Goal: Ask a question: Seek information or help from site administrators or community

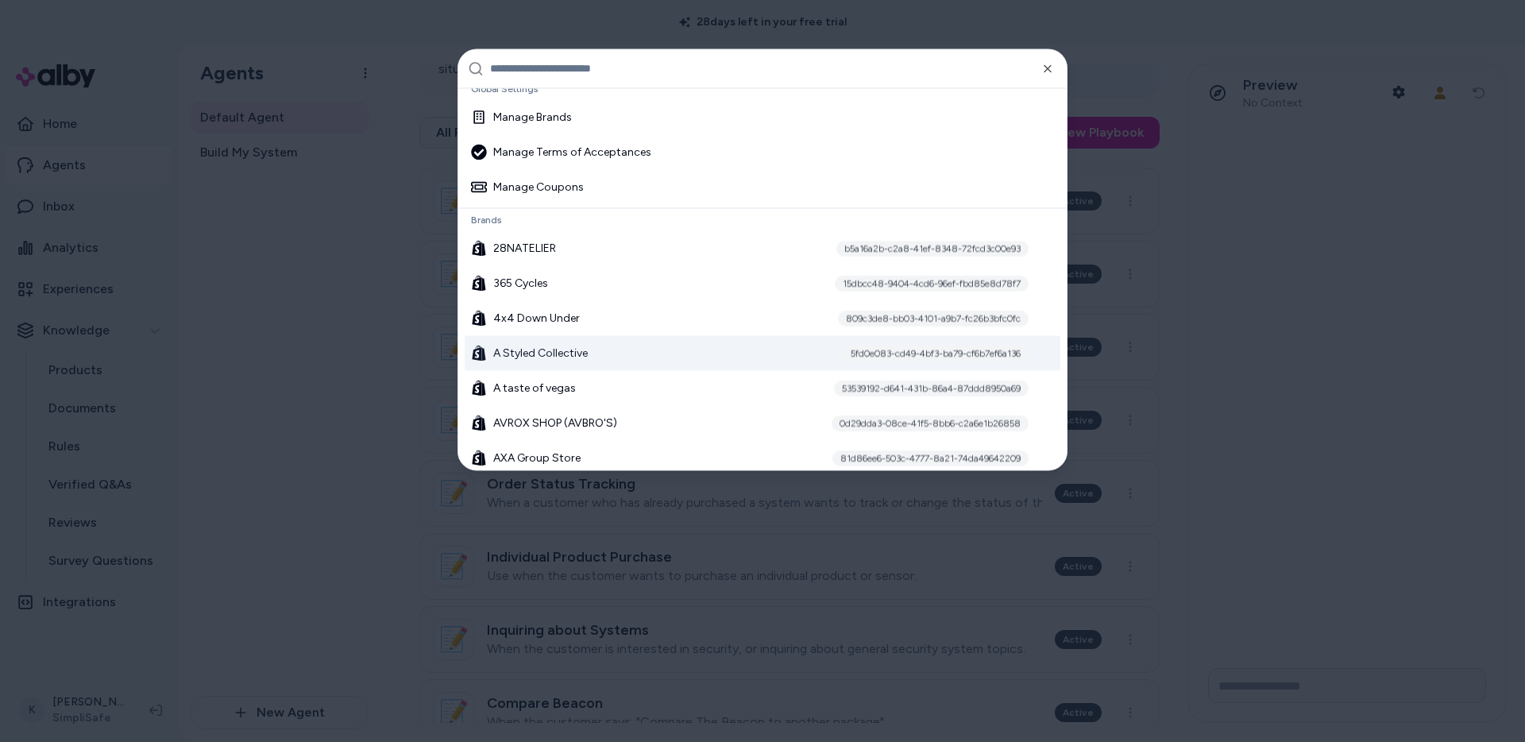
scroll to position [24, 0]
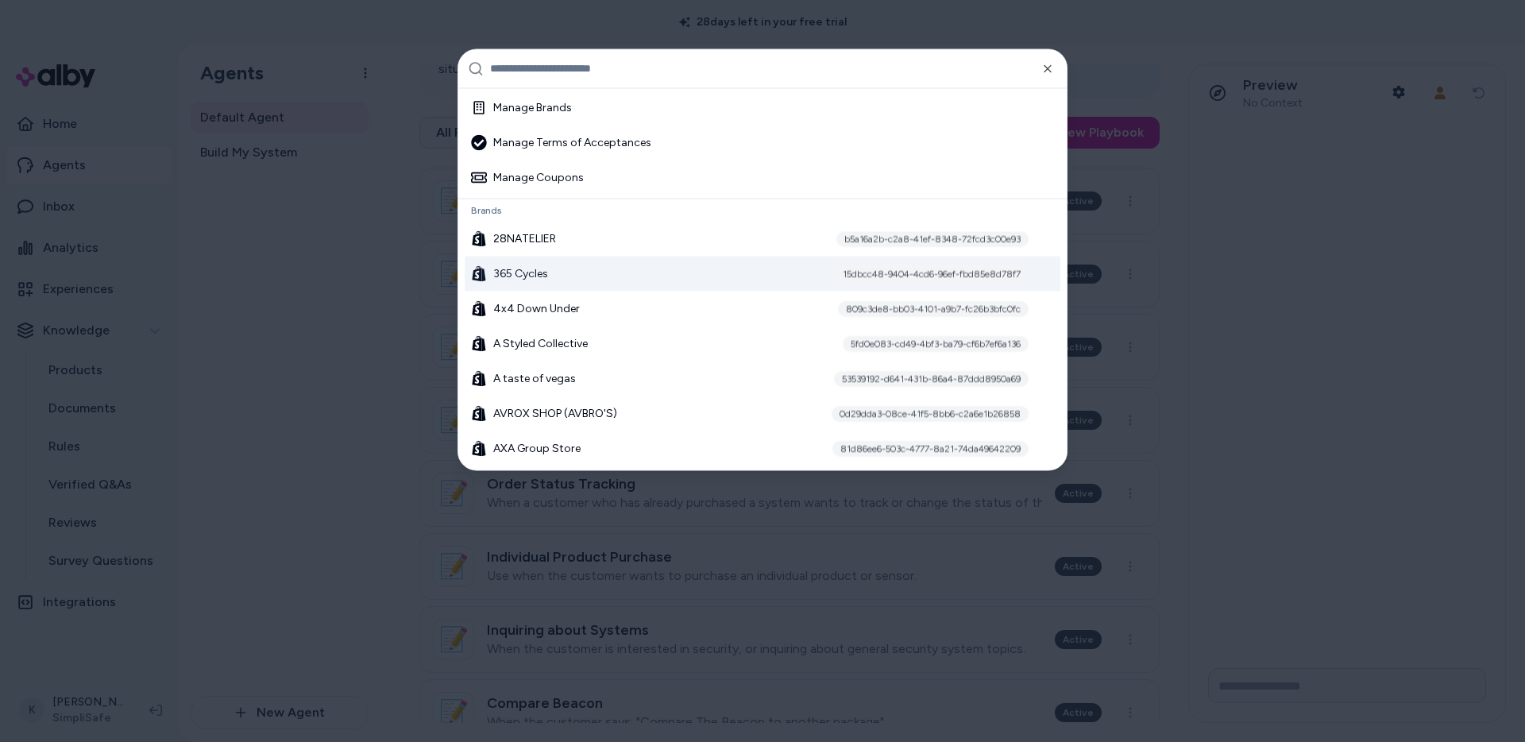
click at [667, 274] on div "365 Cycles 15dbcc48-9404-4cd6-96ef-fbd85e8d78f7" at bounding box center [763, 273] width 596 height 35
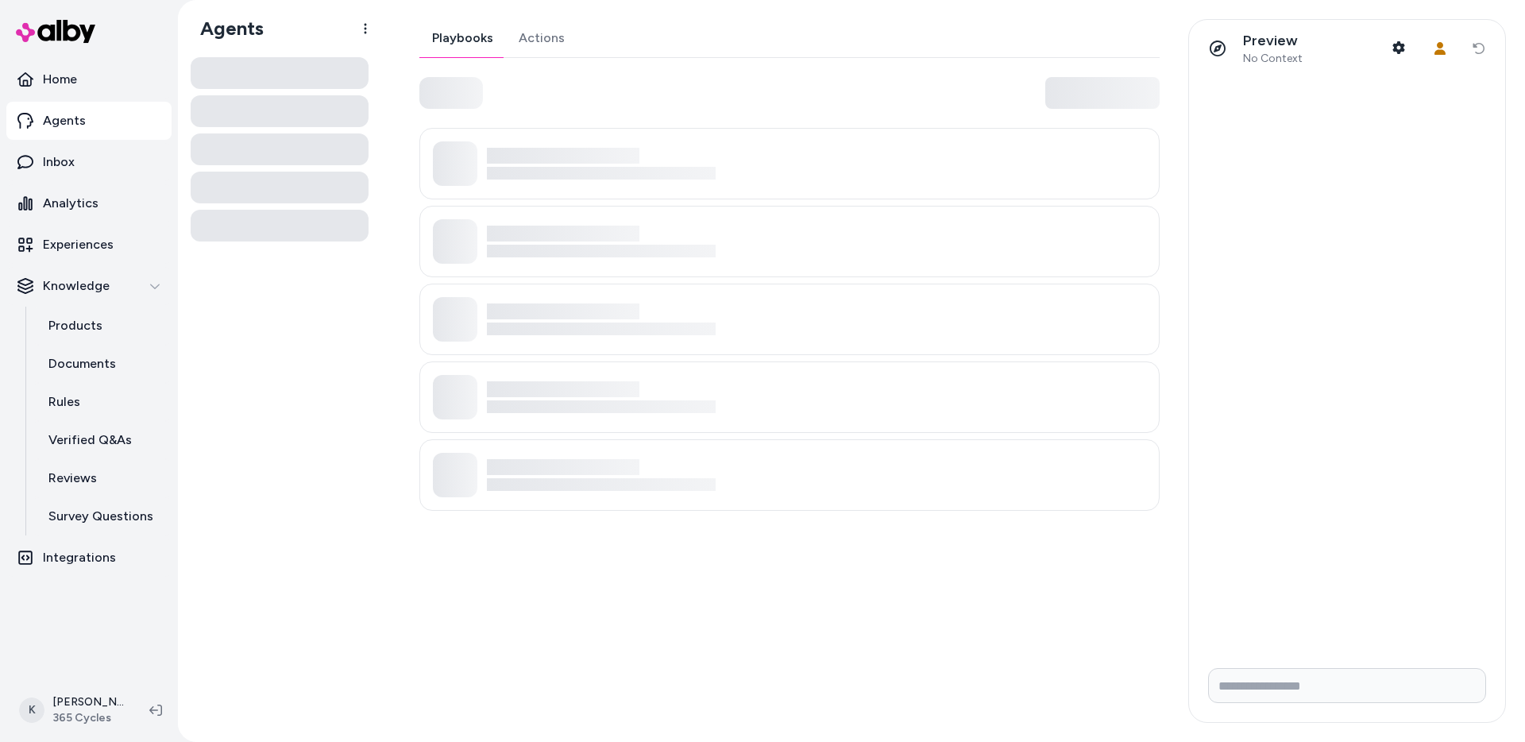
click at [559, 35] on link "Actions" at bounding box center [541, 38] width 71 height 38
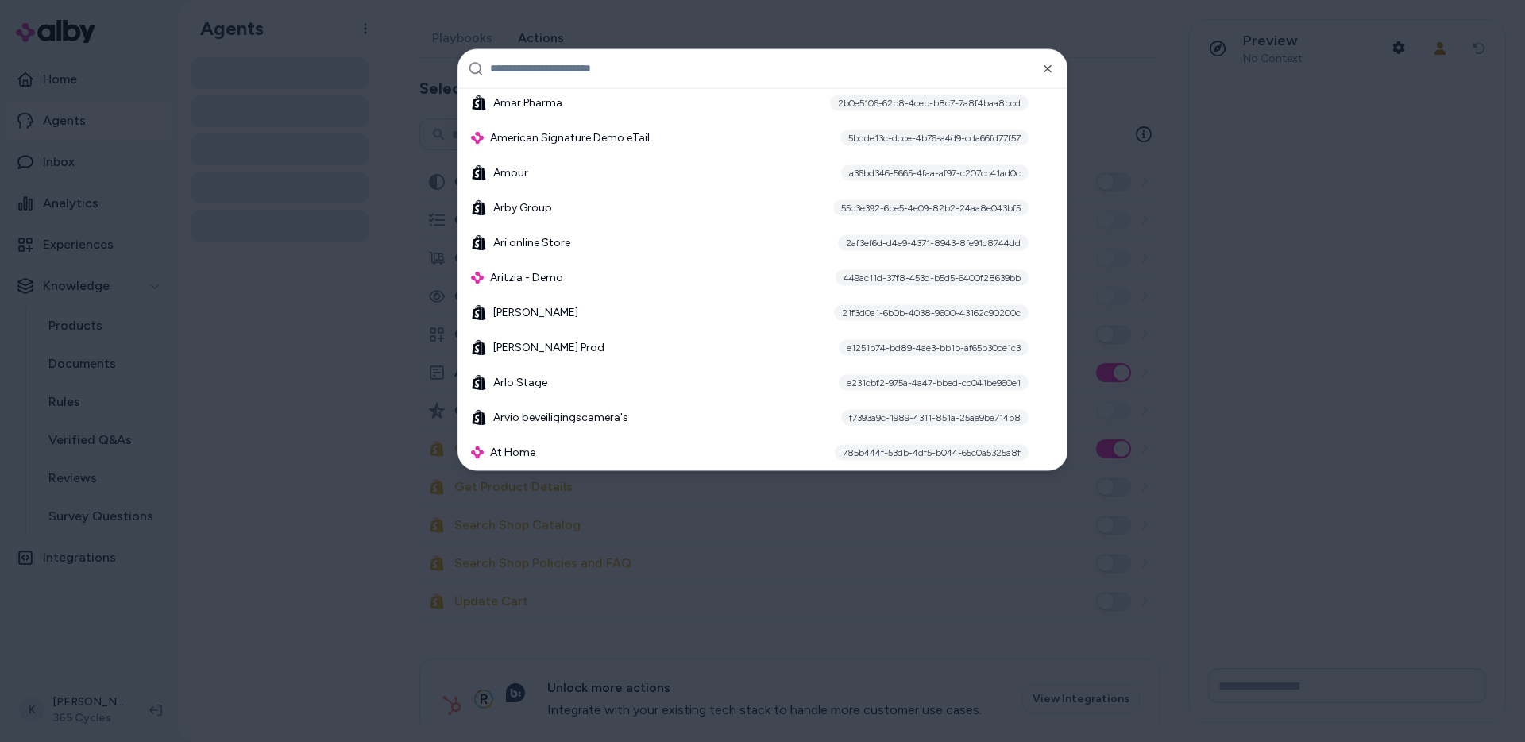
scroll to position [963, 0]
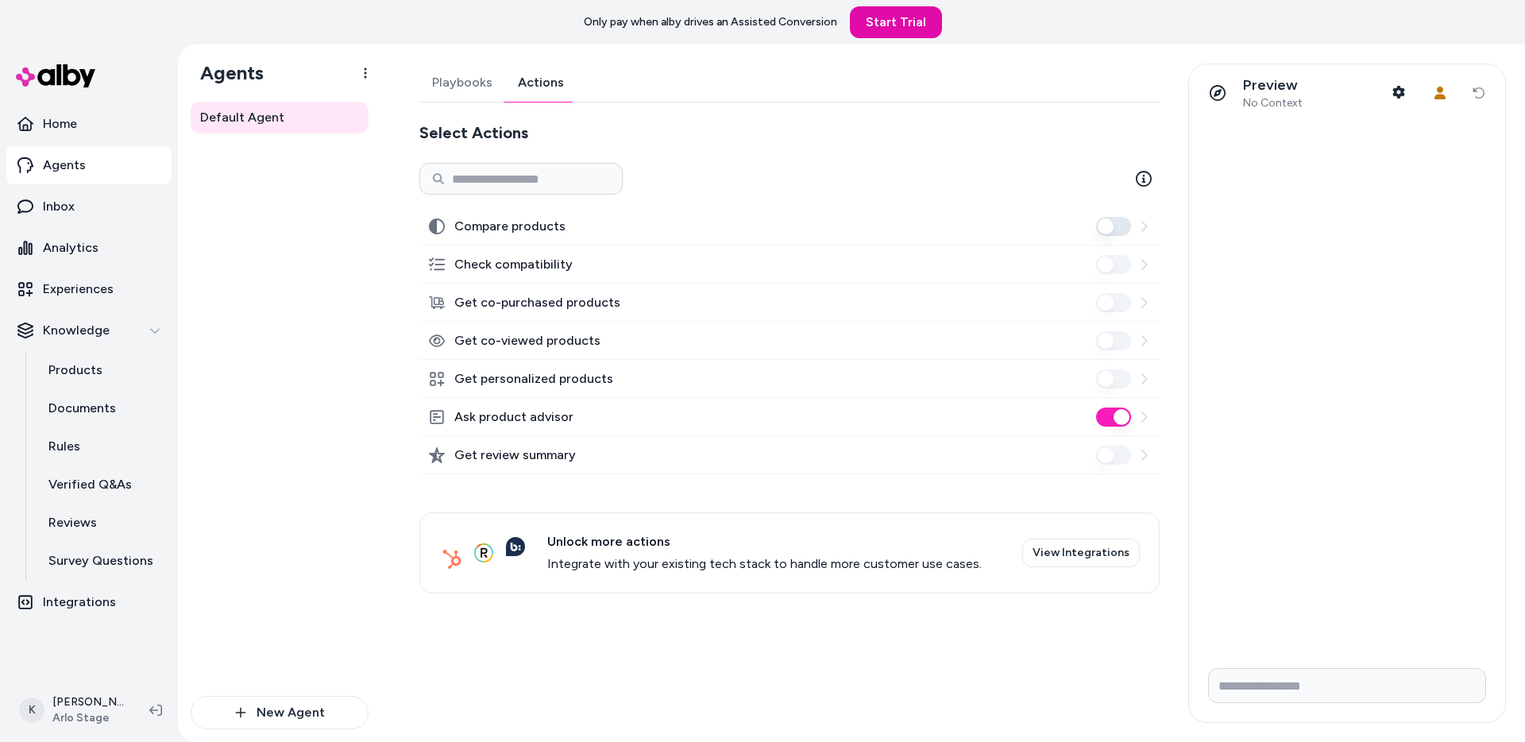
click at [550, 88] on link "Actions" at bounding box center [540, 83] width 71 height 38
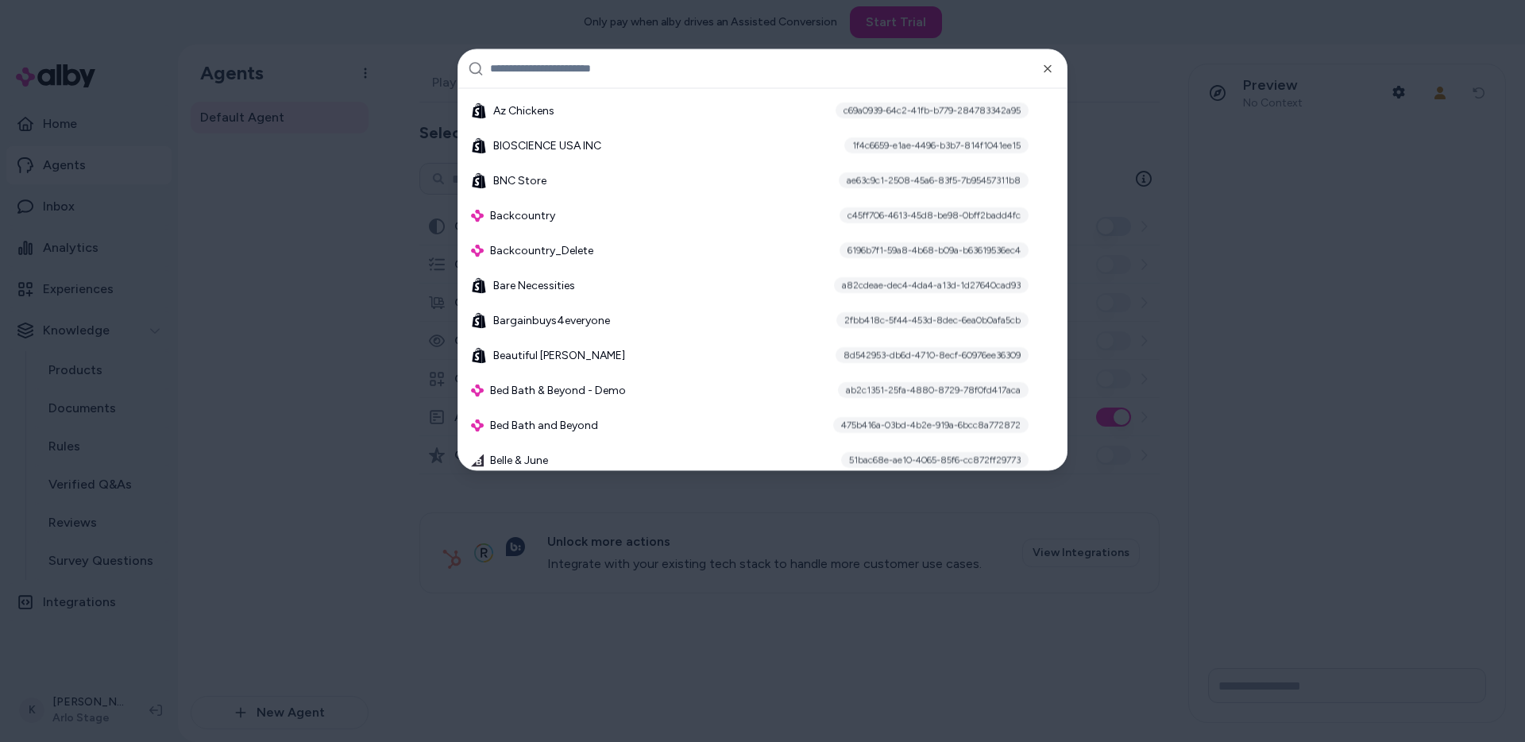
scroll to position [1486, 0]
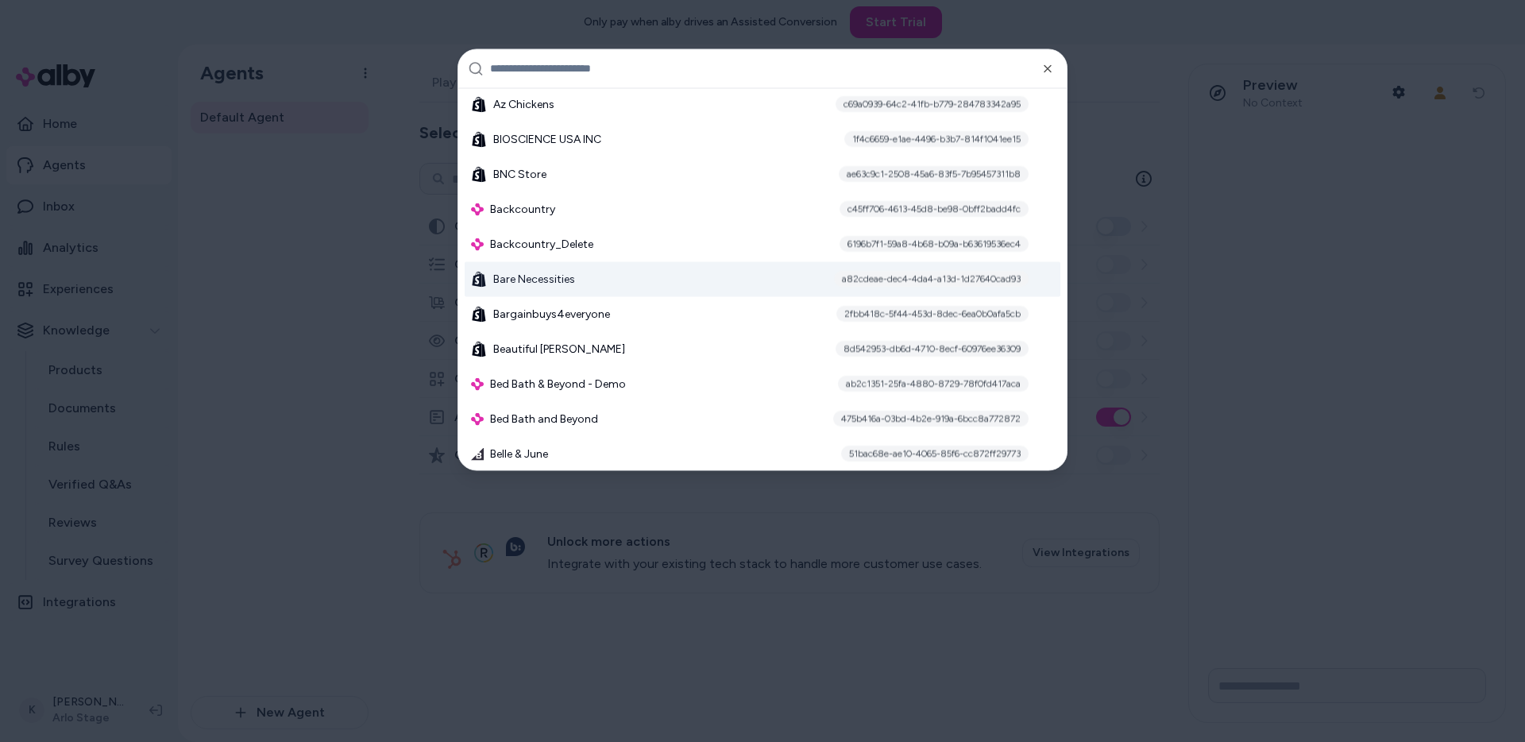
click at [631, 294] on div "Bare Necessities a82cdeae-dec4-4da4-a13d-1d27640cad93" at bounding box center [763, 278] width 596 height 35
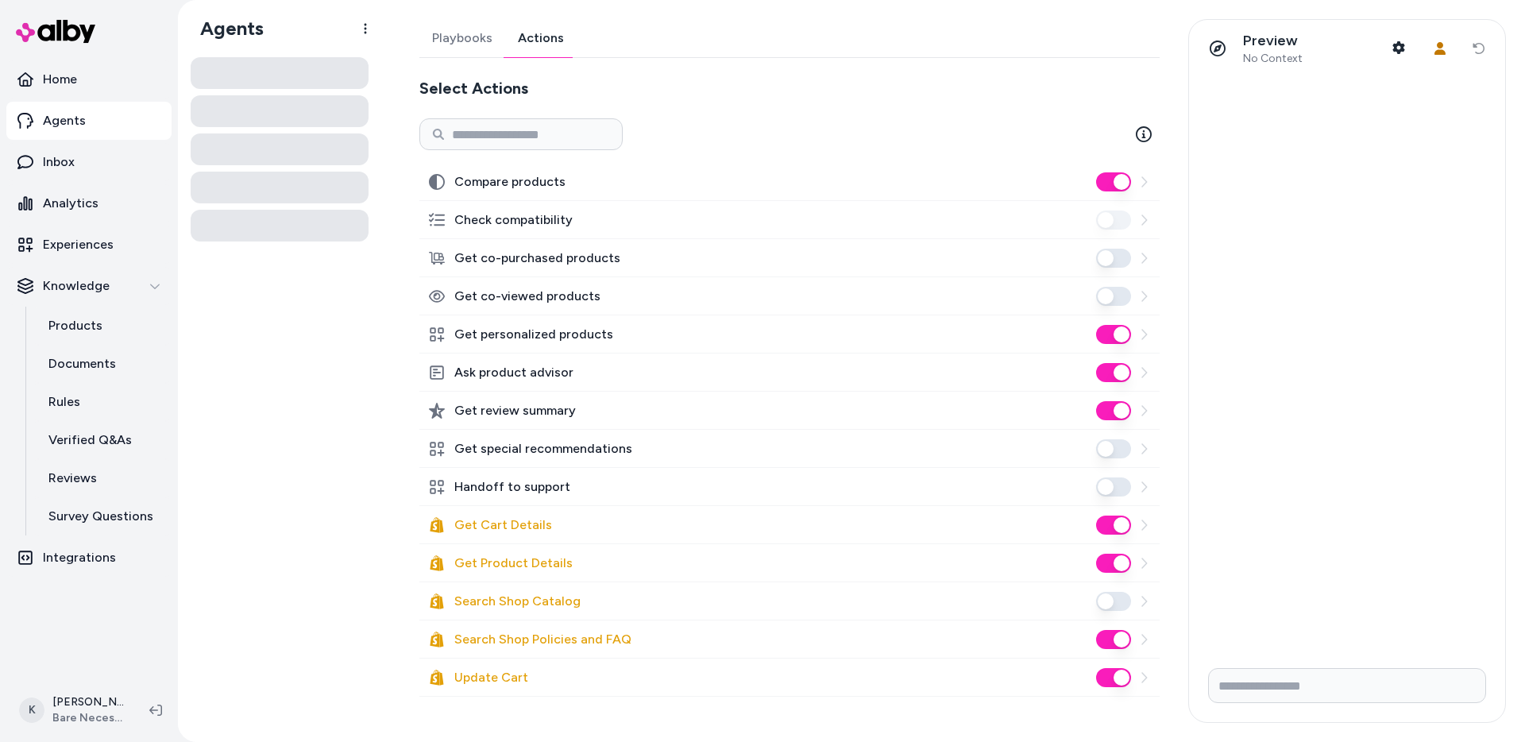
click at [539, 27] on link "Actions" at bounding box center [540, 38] width 71 height 38
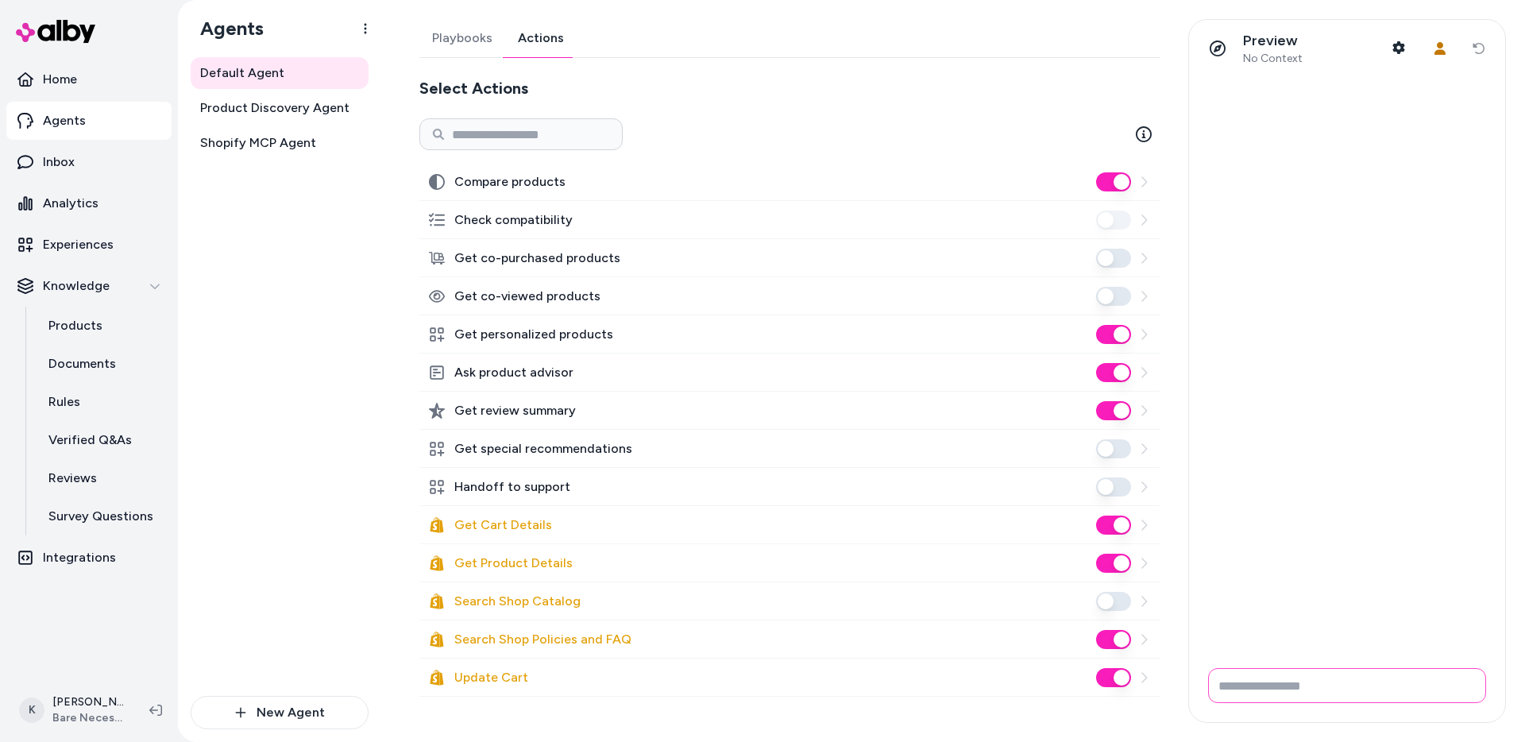
click at [1299, 676] on input "Write your prompt here" at bounding box center [1347, 685] width 278 height 35
click at [83, 154] on link "Inbox" at bounding box center [88, 162] width 165 height 38
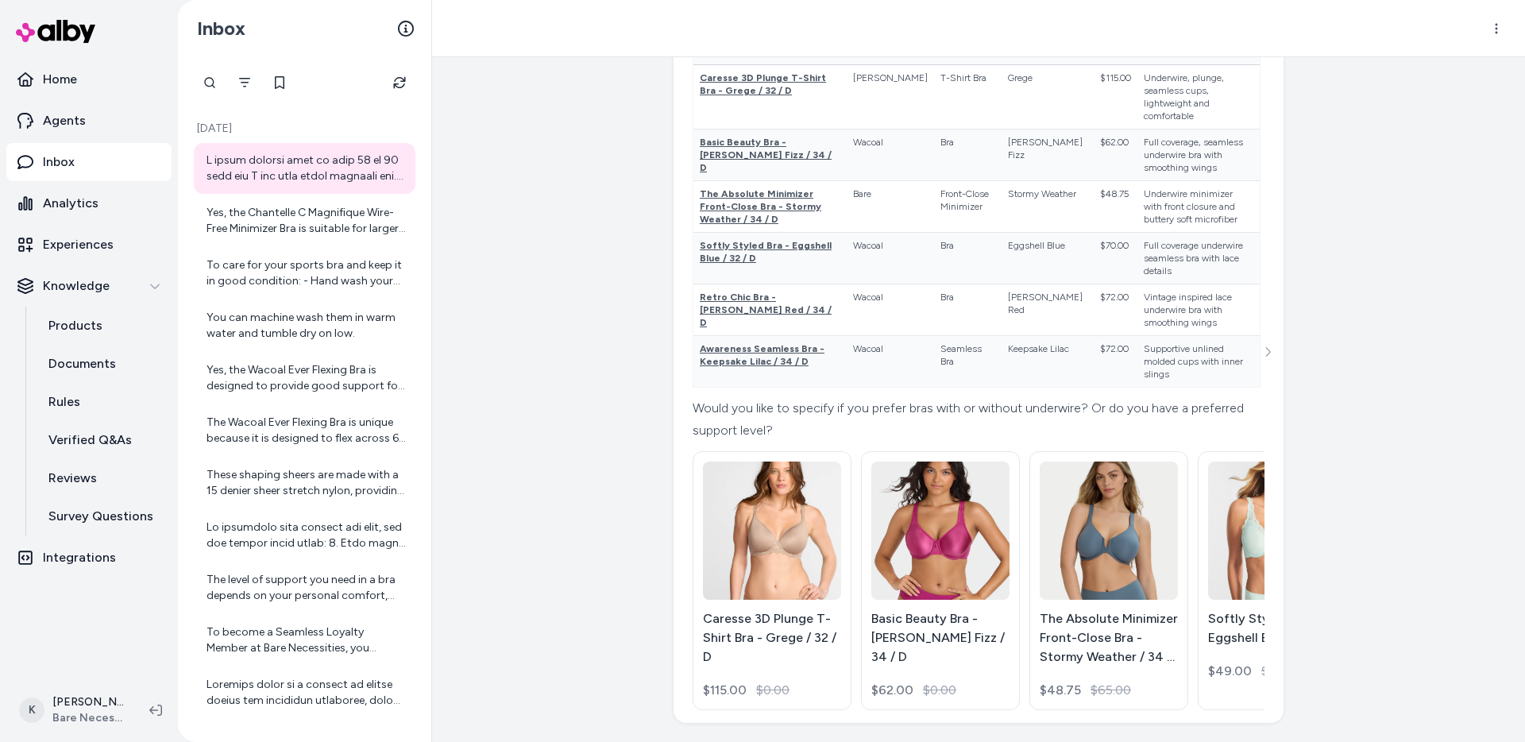
scroll to position [1430, 0]
click at [96, 119] on link "Agents" at bounding box center [88, 121] width 165 height 38
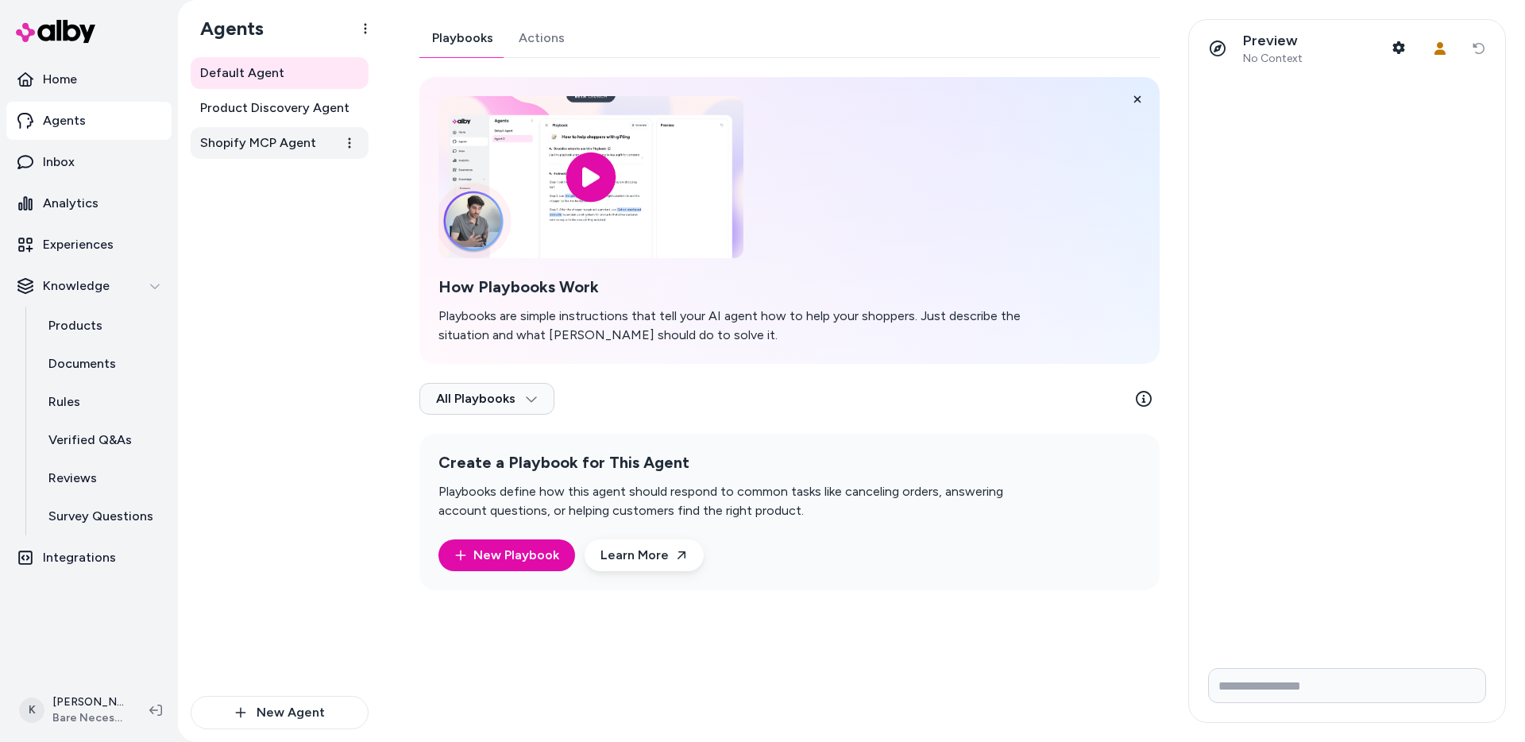
click at [291, 145] on span "Shopify MCP Agent" at bounding box center [258, 142] width 116 height 19
click at [306, 80] on link "Default Agent" at bounding box center [280, 73] width 178 height 32
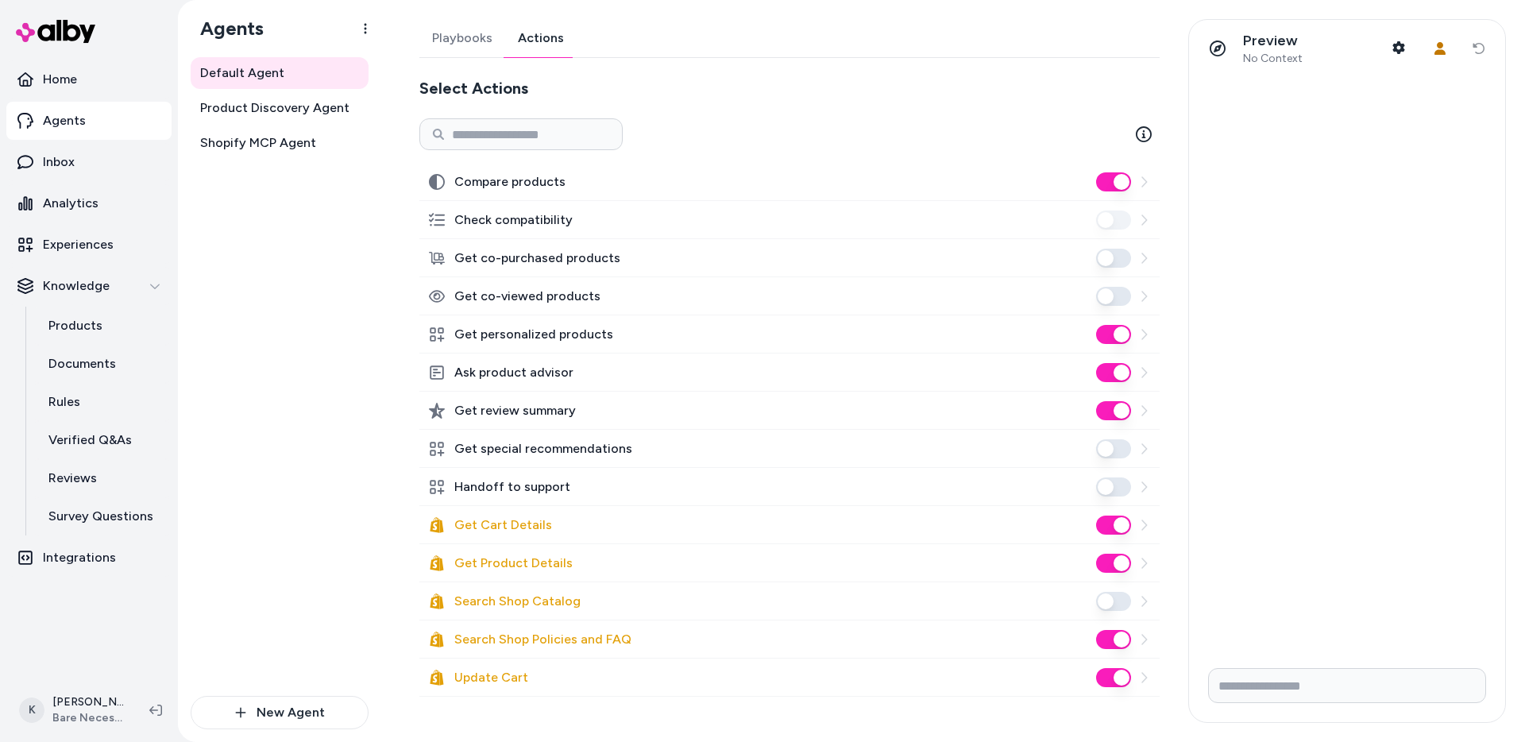
click at [535, 38] on link "Actions" at bounding box center [540, 38] width 71 height 38
click at [299, 134] on span "Shopify MCP Agent" at bounding box center [258, 142] width 116 height 19
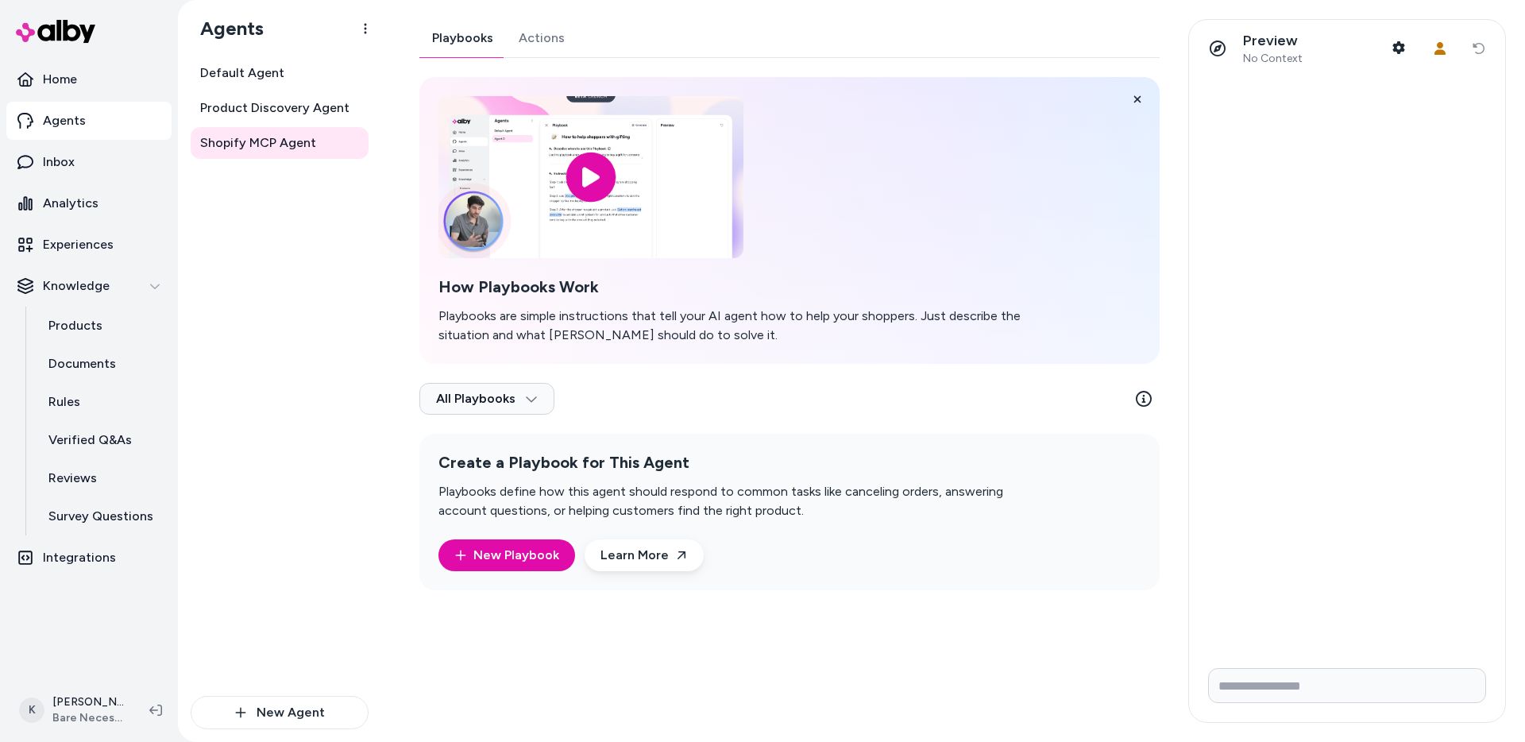
click at [558, 25] on link "Actions" at bounding box center [541, 38] width 71 height 38
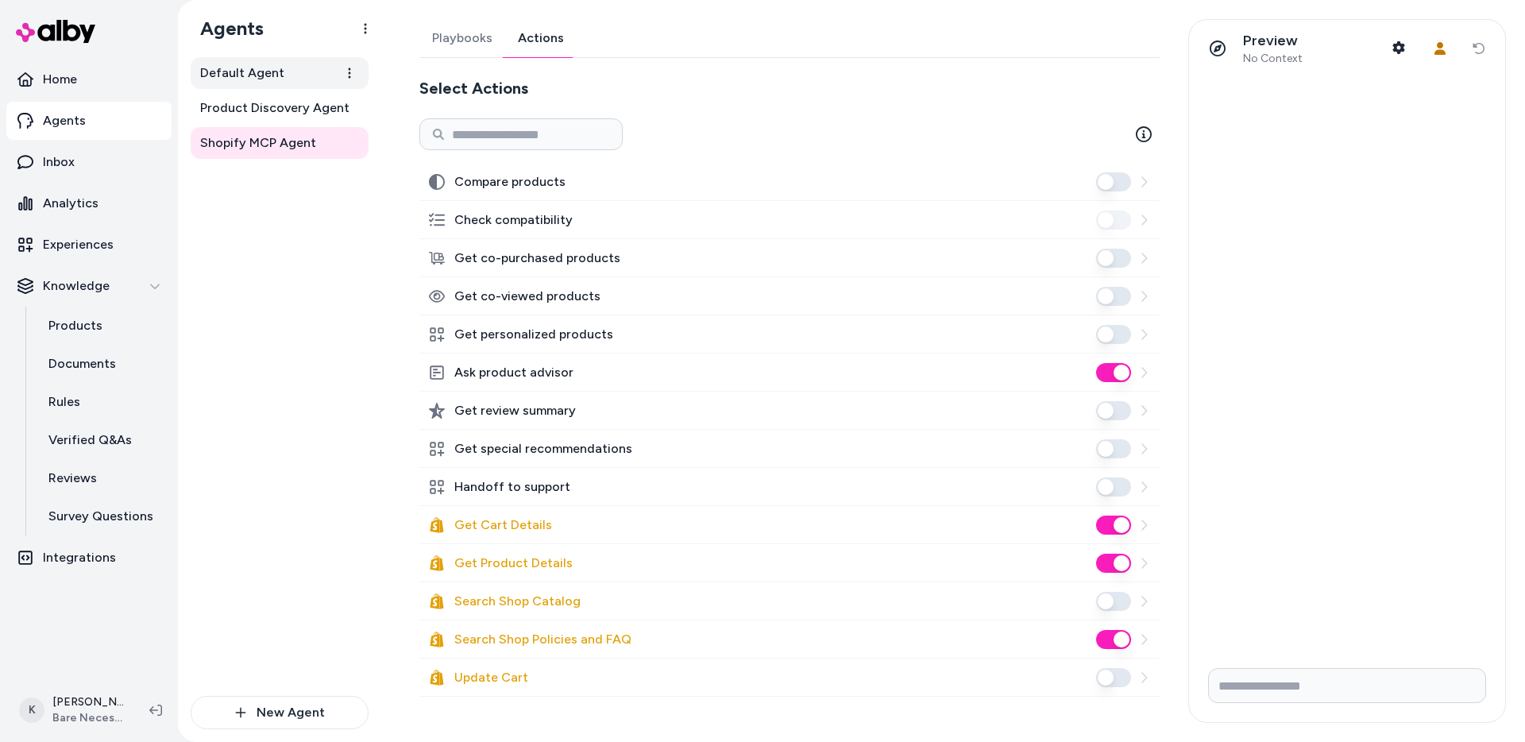
click at [294, 79] on link "Default Agent" at bounding box center [280, 73] width 178 height 32
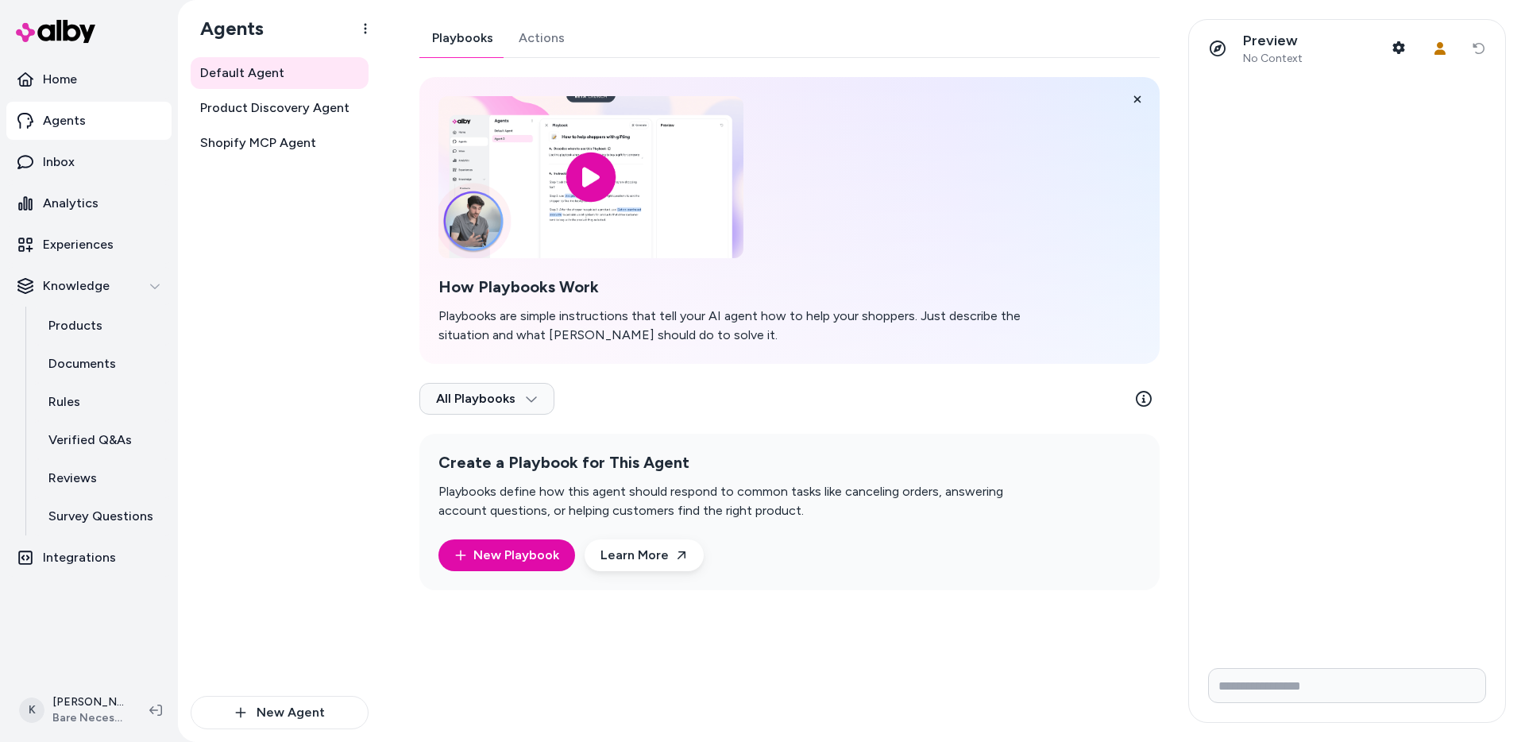
click at [562, 41] on link "Actions" at bounding box center [541, 38] width 71 height 38
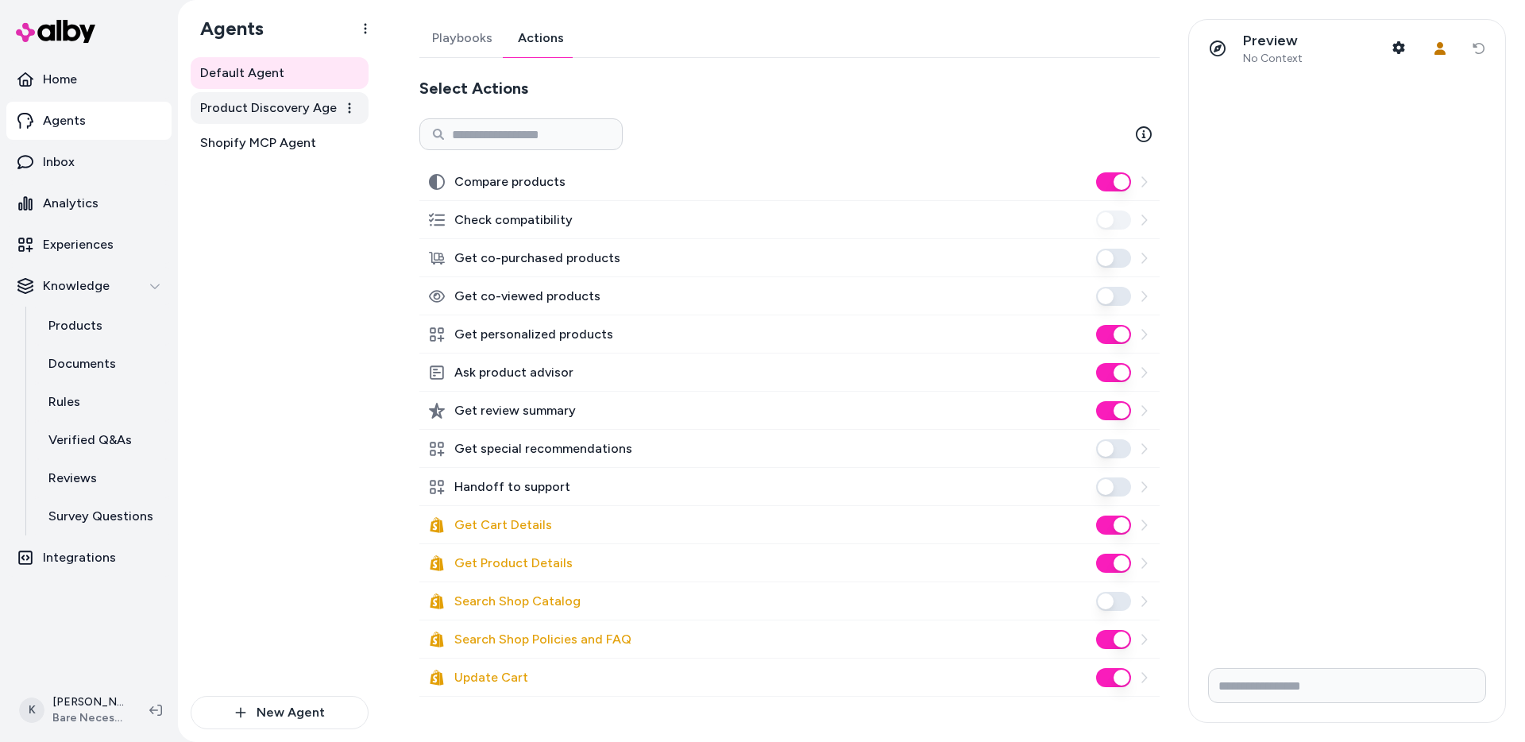
click at [279, 105] on span "Product Discovery Agent" at bounding box center [274, 107] width 149 height 19
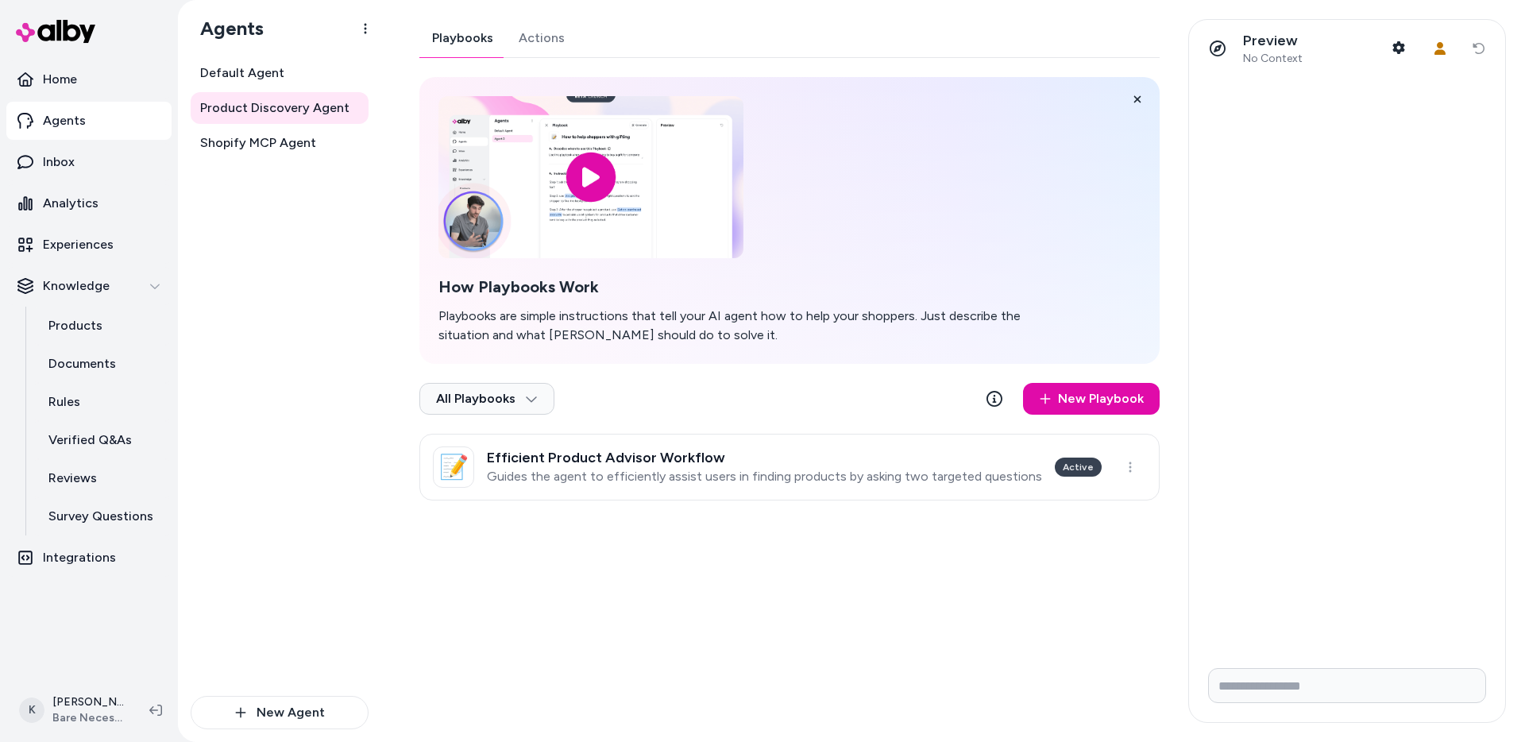
click at [521, 51] on link "Actions" at bounding box center [541, 38] width 71 height 38
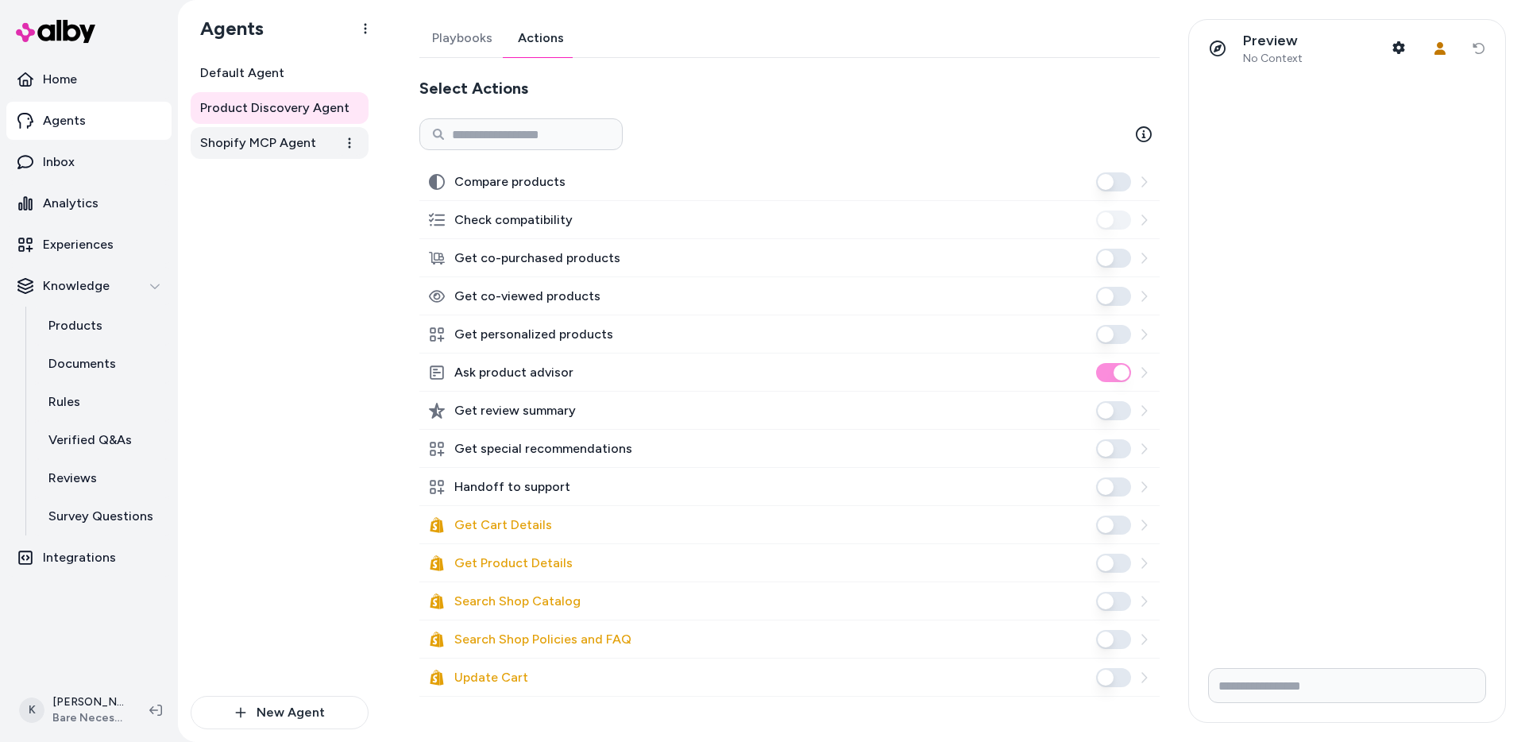
click at [298, 144] on span "Shopify MCP Agent" at bounding box center [258, 142] width 116 height 19
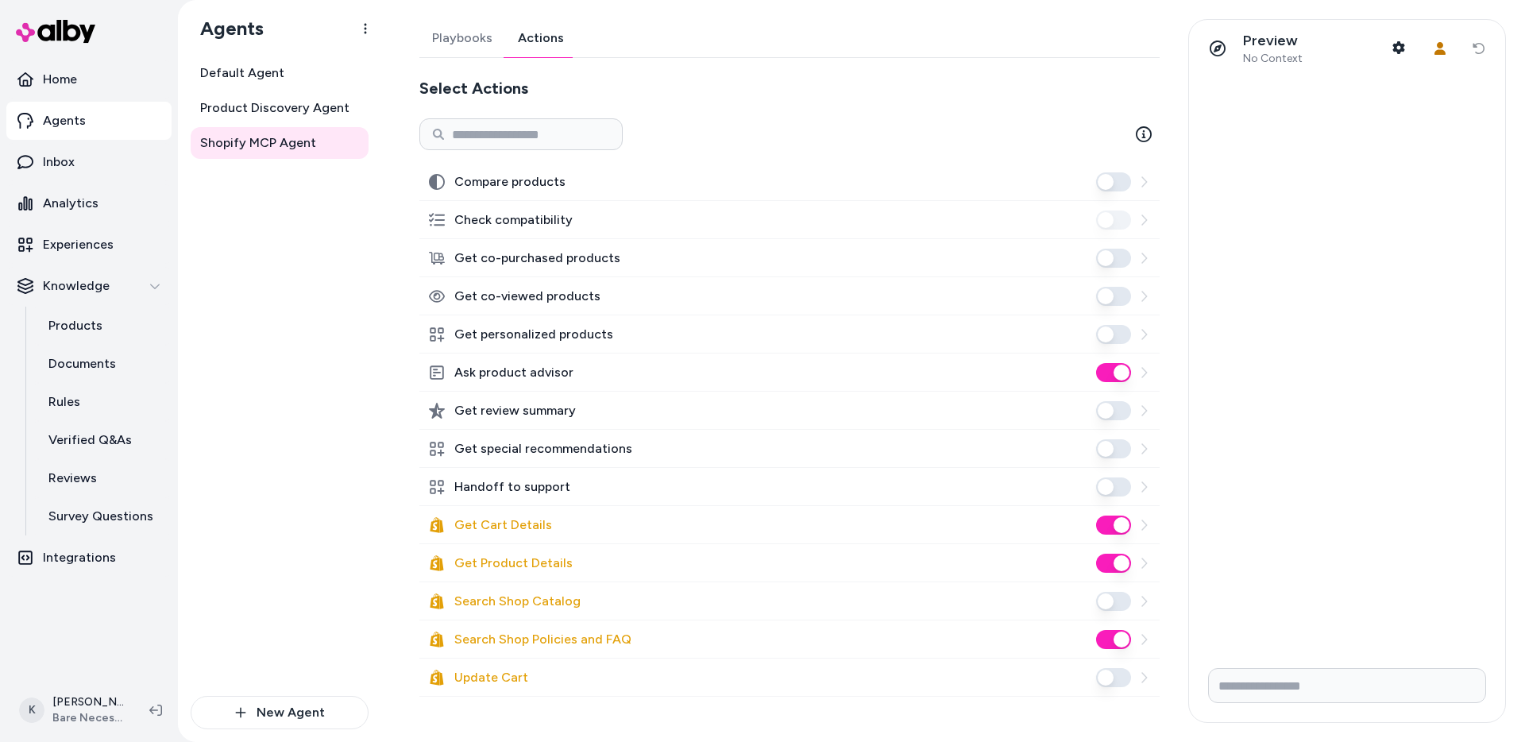
click at [561, 46] on link "Actions" at bounding box center [540, 38] width 71 height 38
click at [1124, 380] on button "Ask product advisor" at bounding box center [1113, 372] width 35 height 19
click at [1110, 608] on button "Search Shop Catalog" at bounding box center [1113, 601] width 35 height 19
click at [1282, 670] on input "Write your prompt here" at bounding box center [1347, 685] width 278 height 35
type input "*"
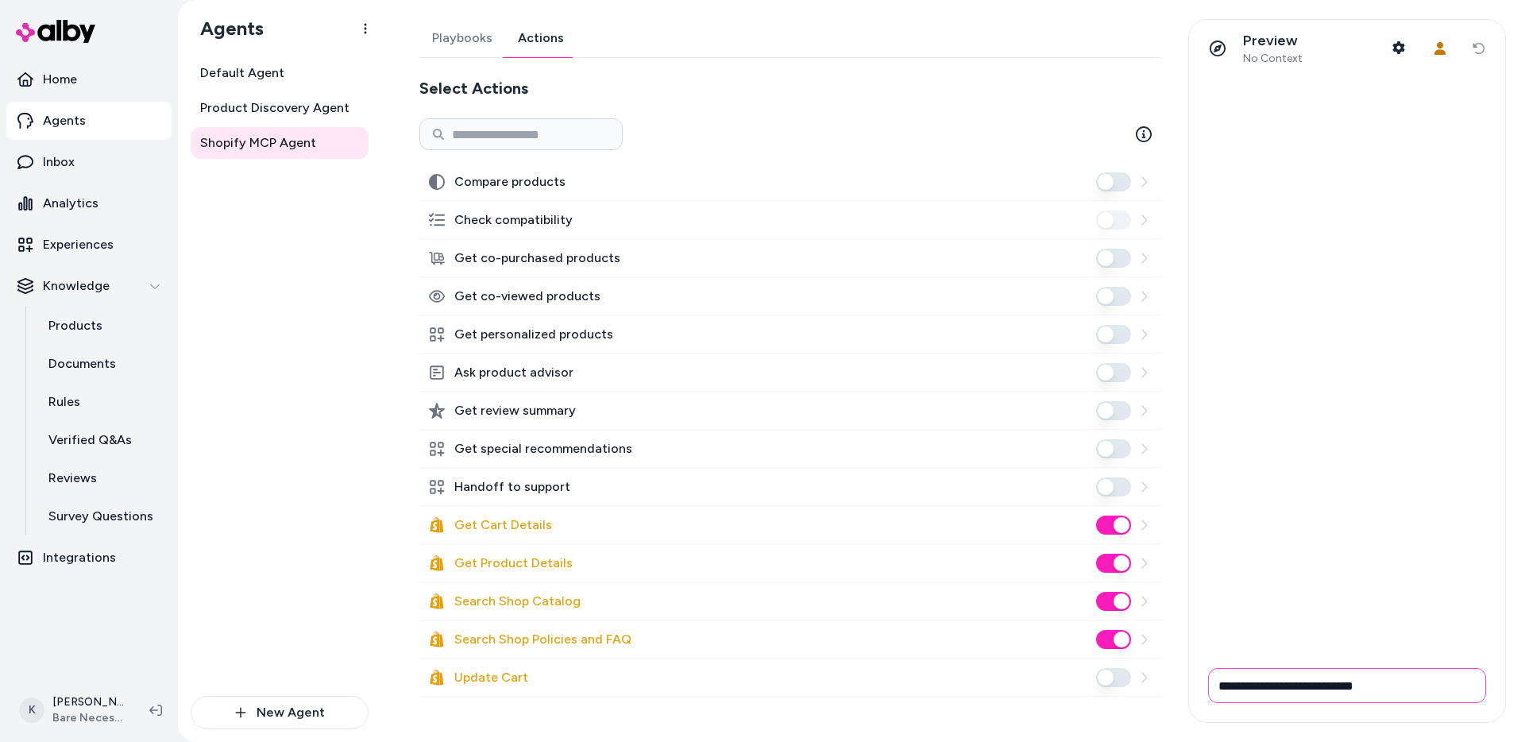
type input "**********"
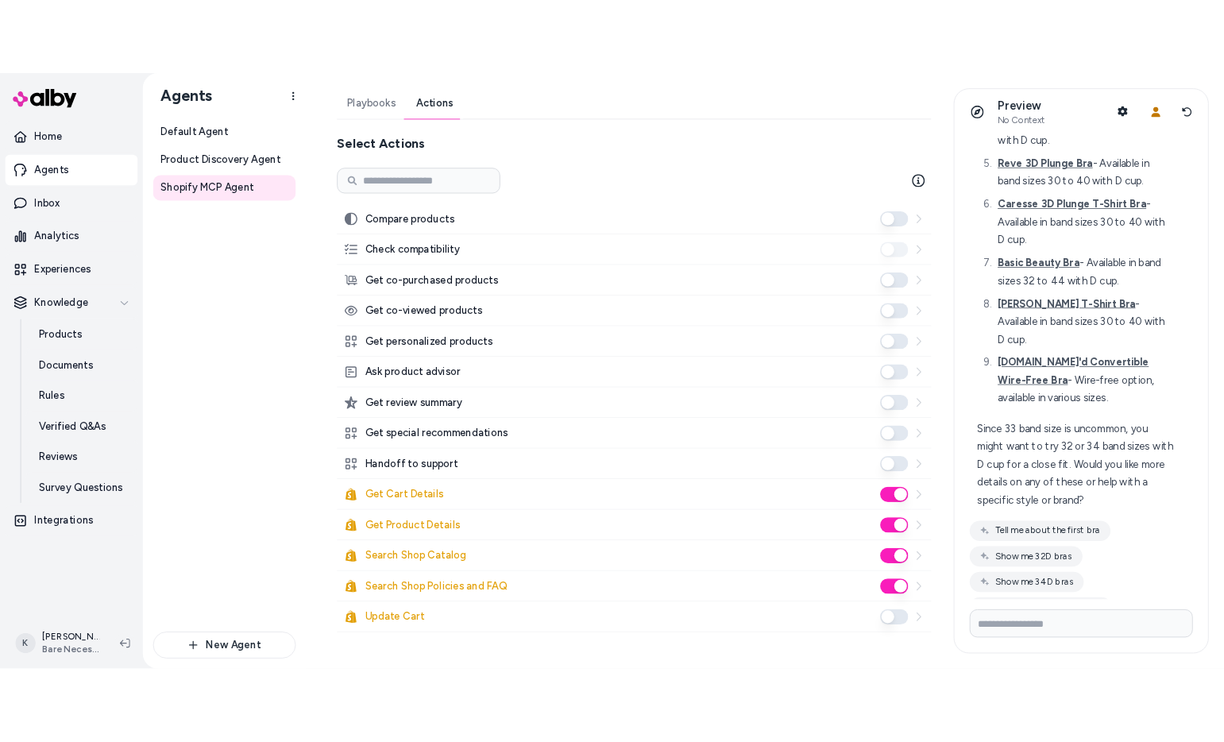
scroll to position [478, 0]
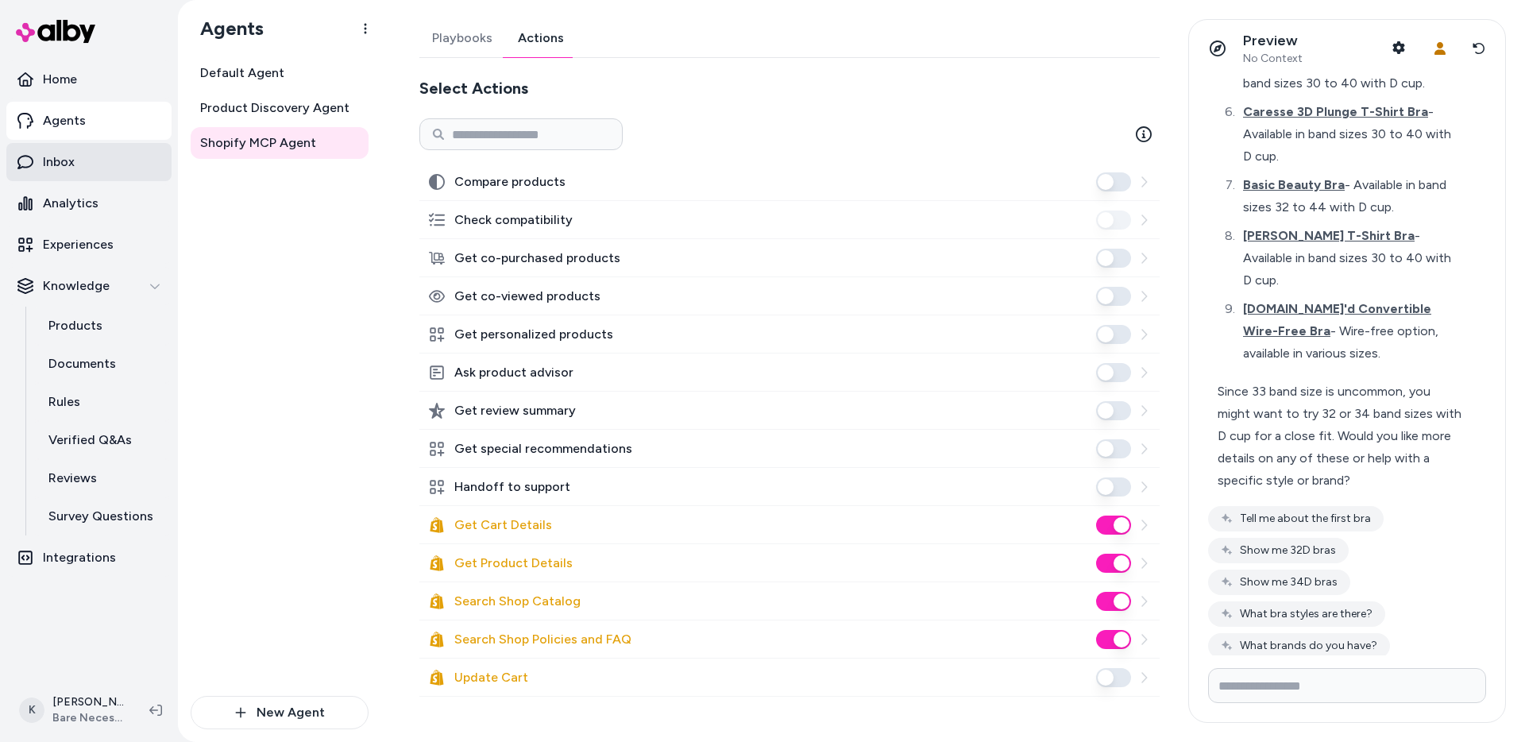
click at [102, 159] on link "Inbox" at bounding box center [88, 162] width 165 height 38
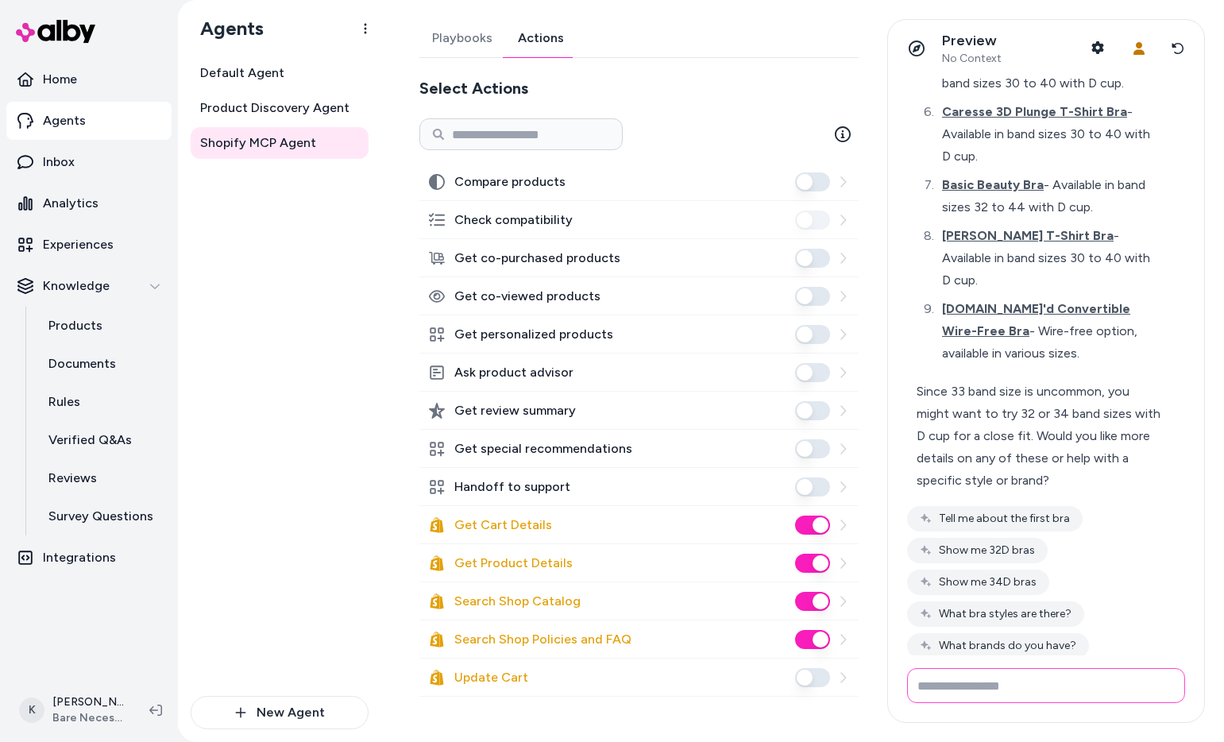
click at [1108, 688] on input "Write your prompt here" at bounding box center [1046, 685] width 278 height 35
type input "**********"
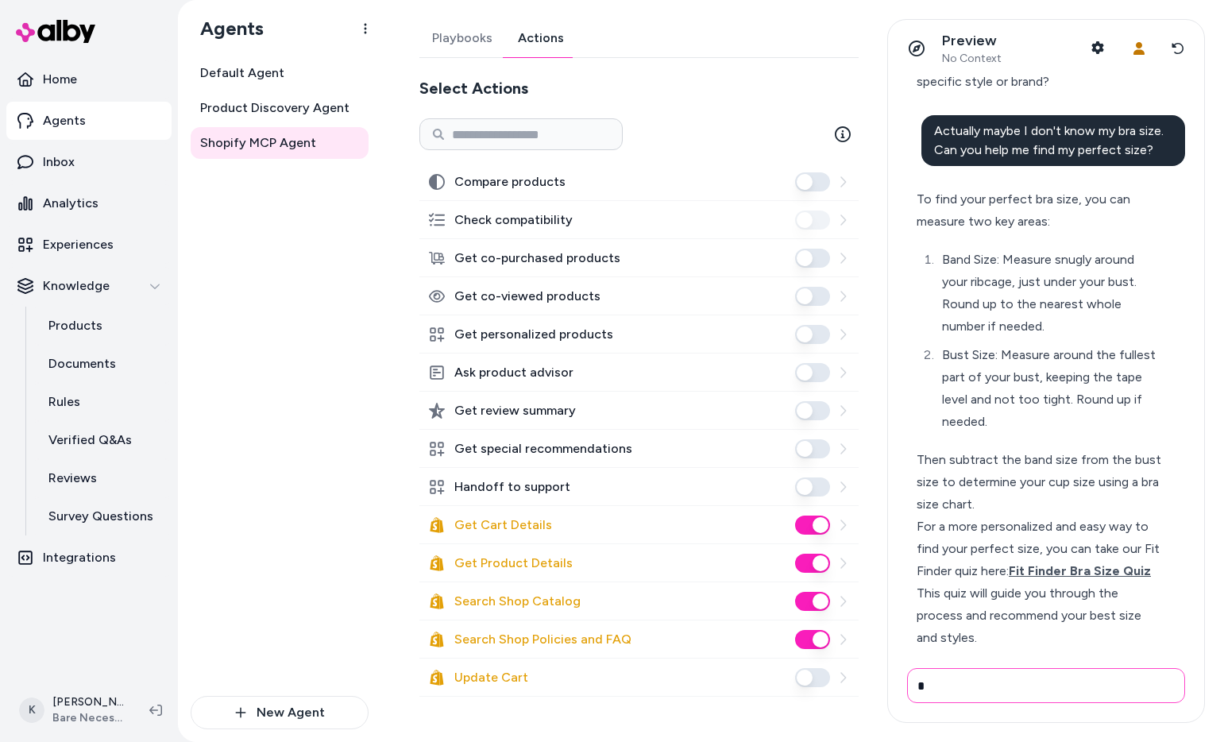
scroll to position [924, 0]
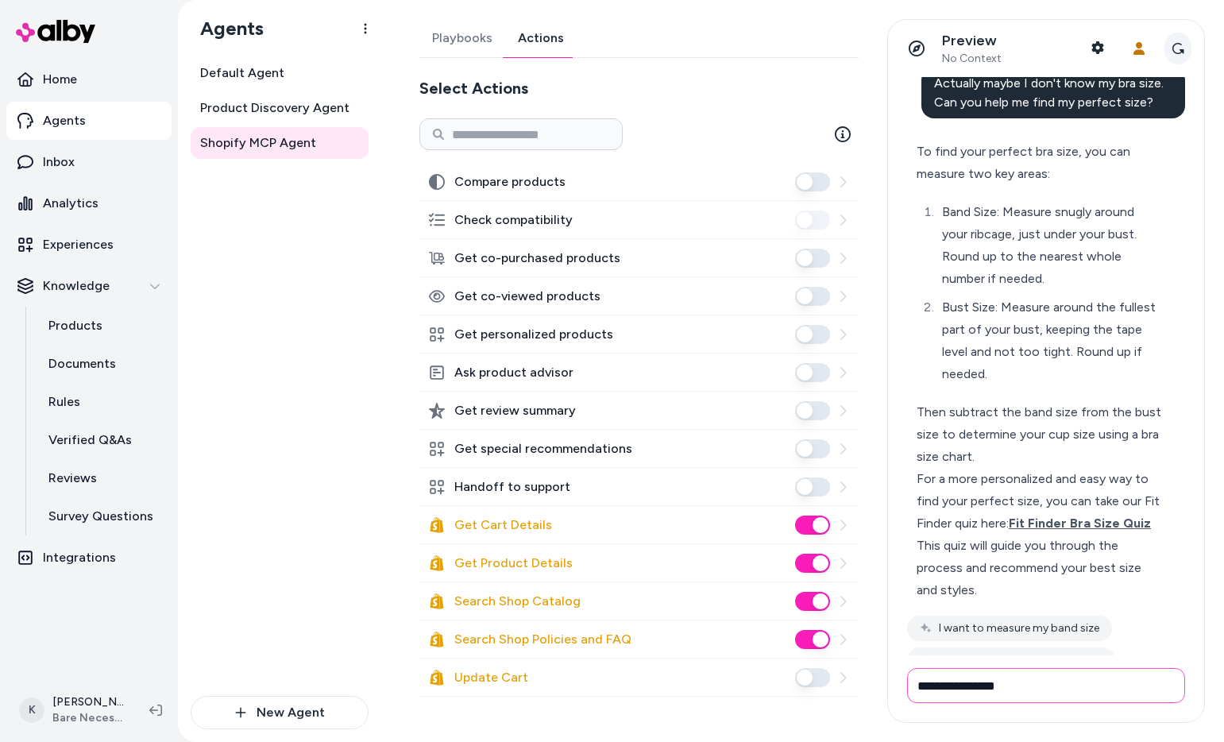
type input "**********"
click at [1166, 50] on button "Reset conversation" at bounding box center [1177, 49] width 27 height 32
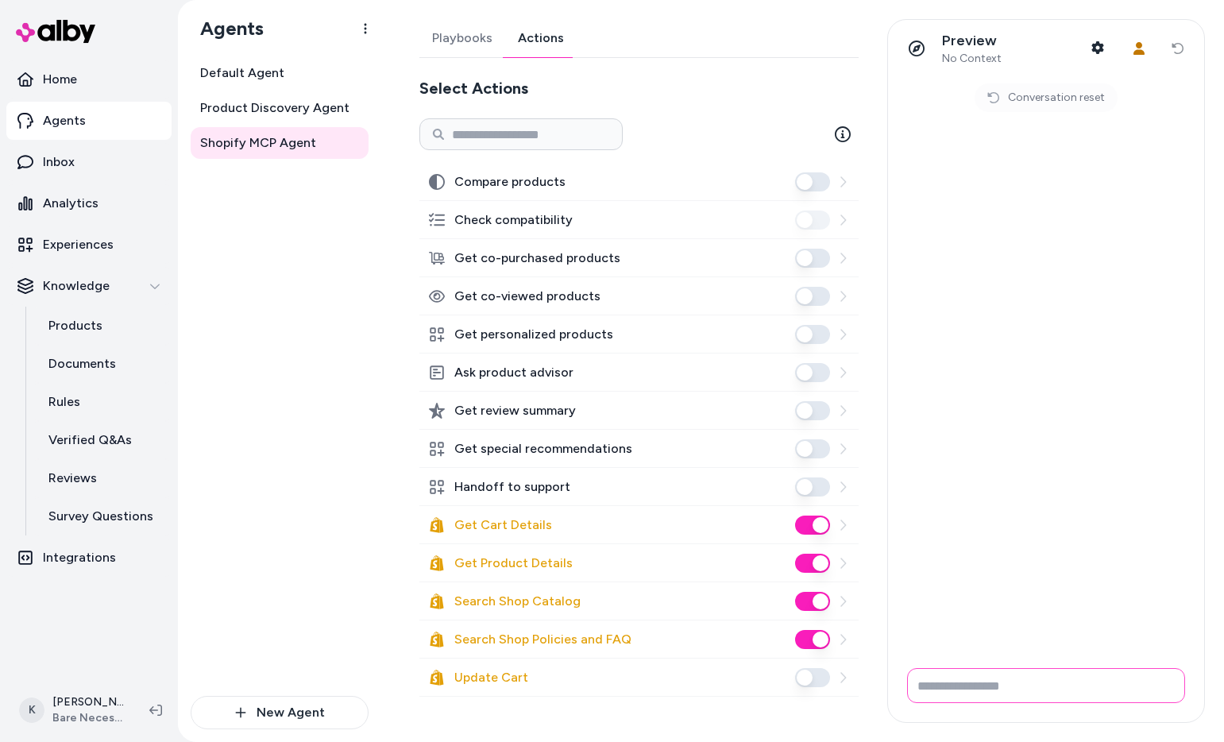
click at [1062, 684] on input "Write your prompt here" at bounding box center [1046, 685] width 278 height 35
type input "**********"
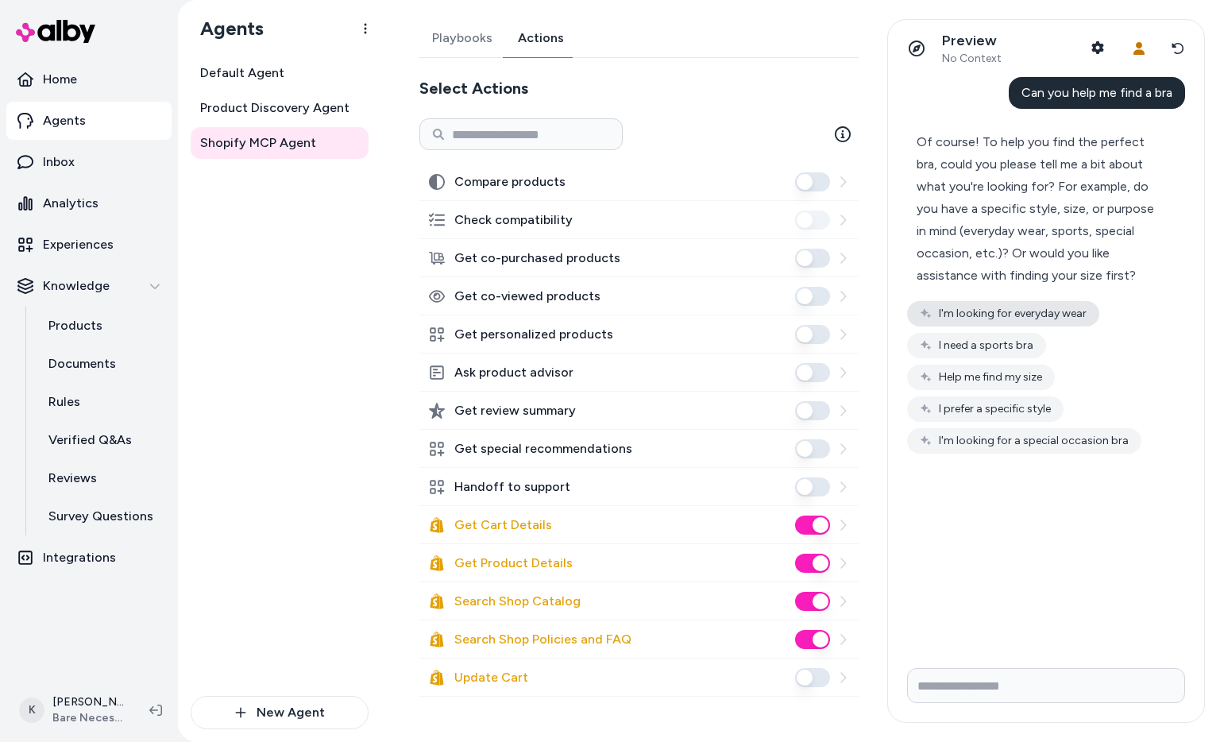
click at [1074, 310] on button "I'm looking for everyday wear" at bounding box center [1003, 313] width 192 height 25
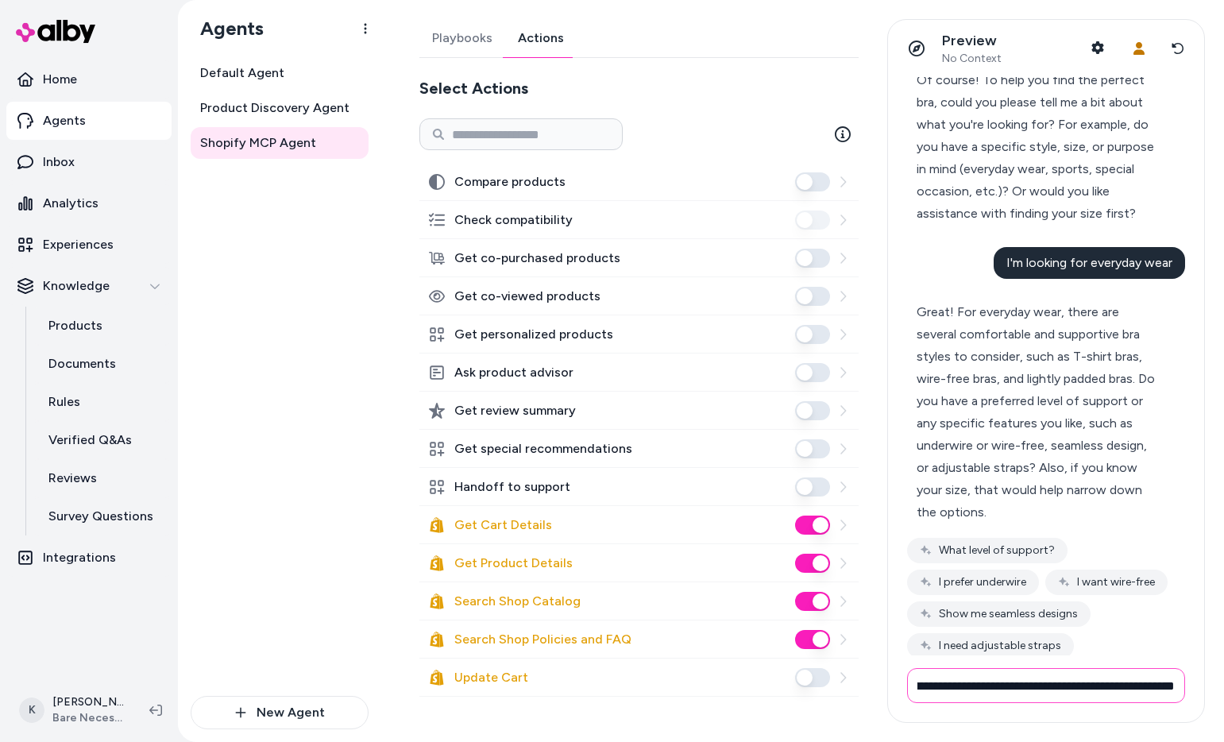
scroll to position [0, 172]
type input "**********"
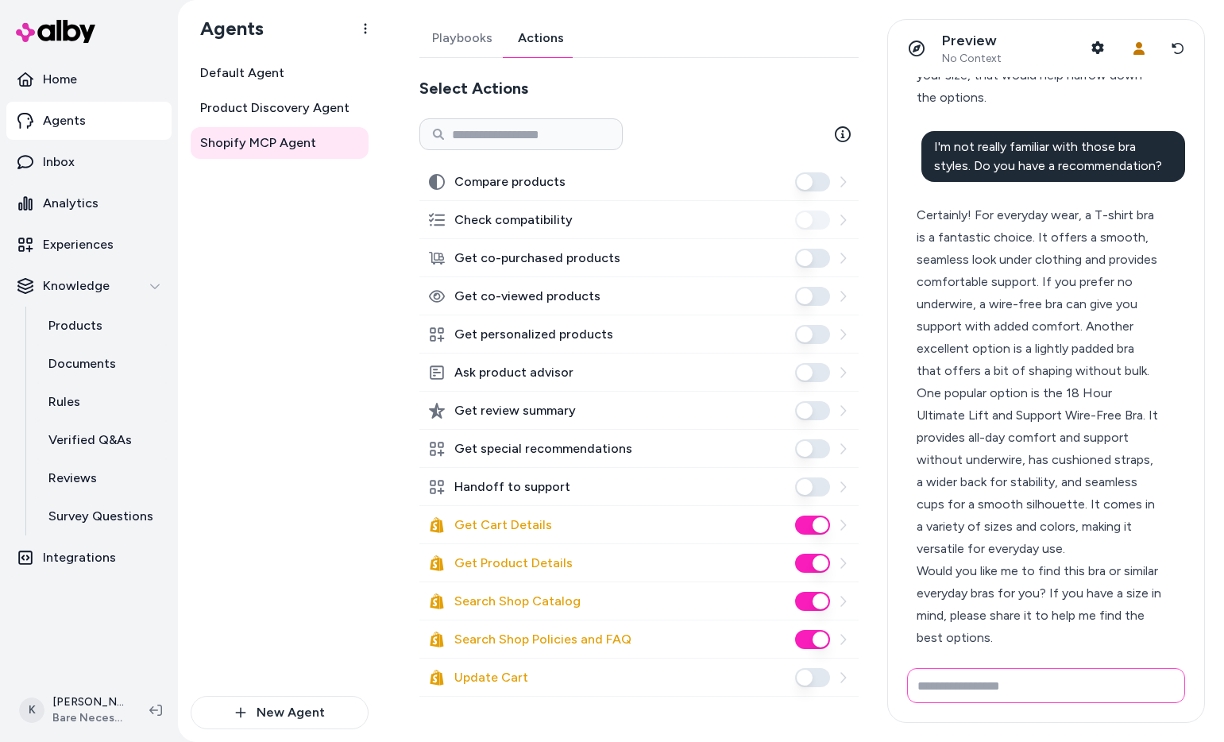
scroll to position [524, 0]
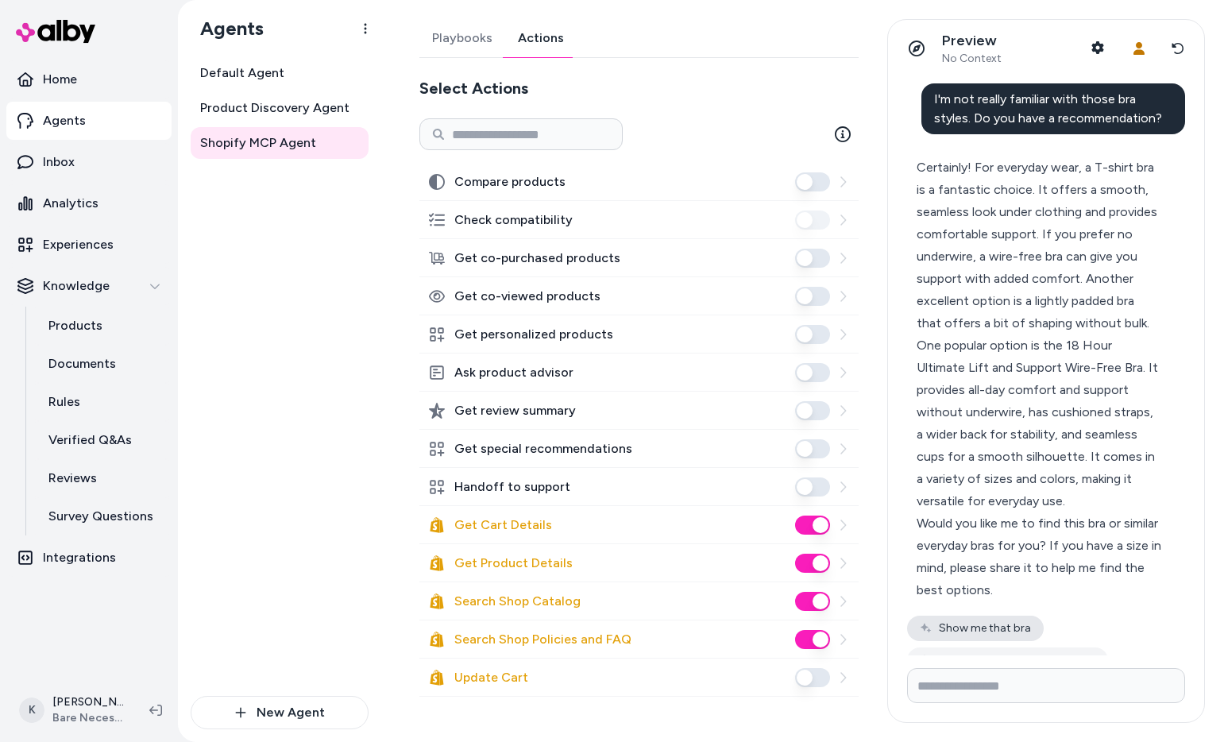
click at [990, 615] on button "Show me that bra" at bounding box center [975, 627] width 137 height 25
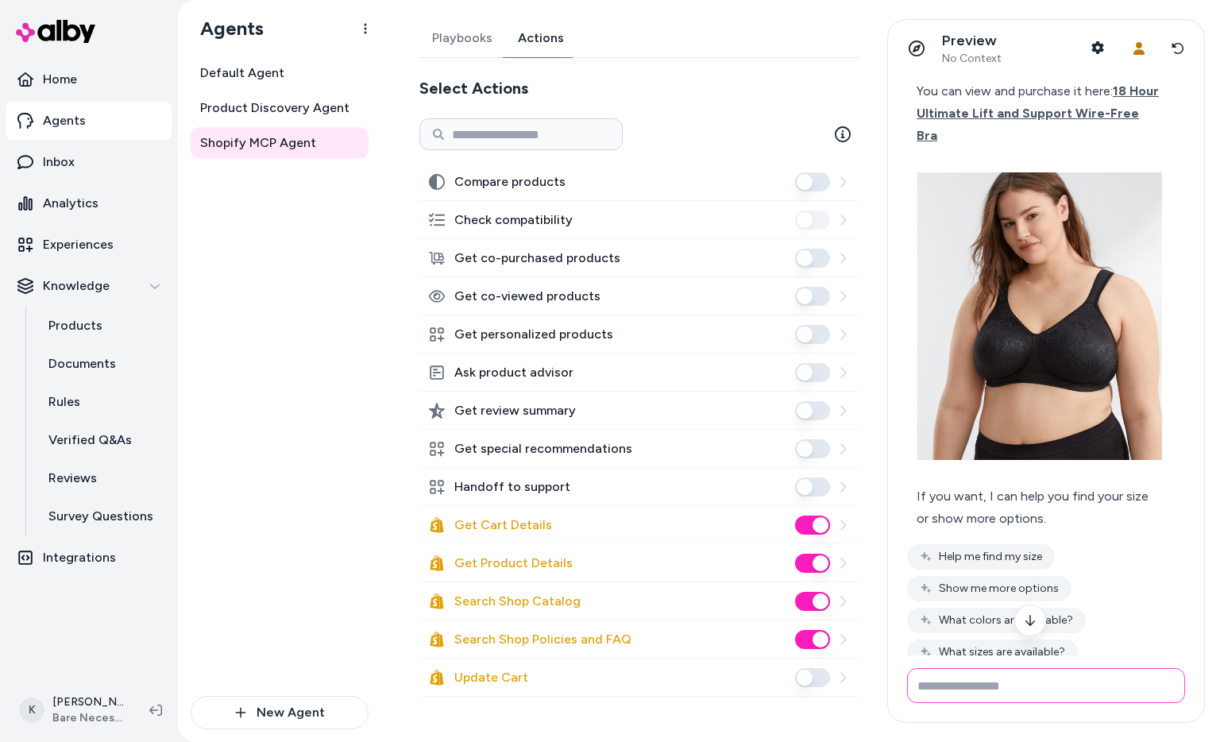
scroll to position [1337, 0]
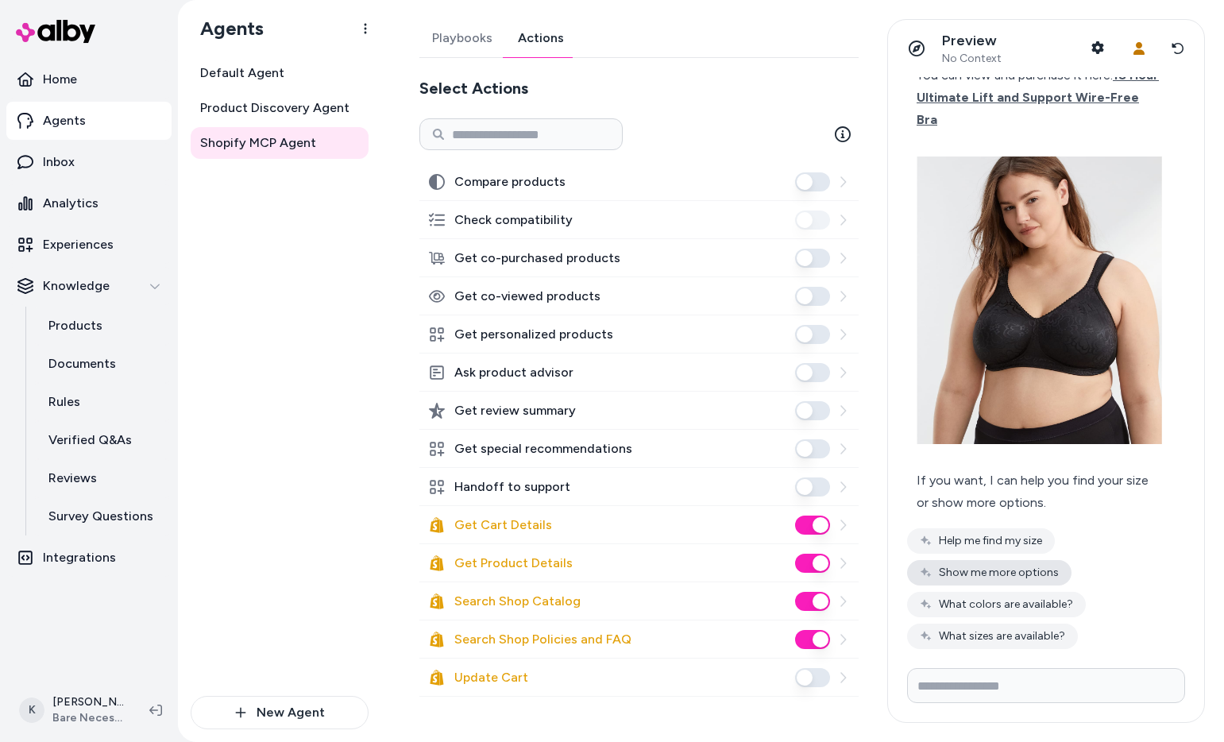
click at [1036, 560] on button "Show me more options" at bounding box center [989, 572] width 164 height 25
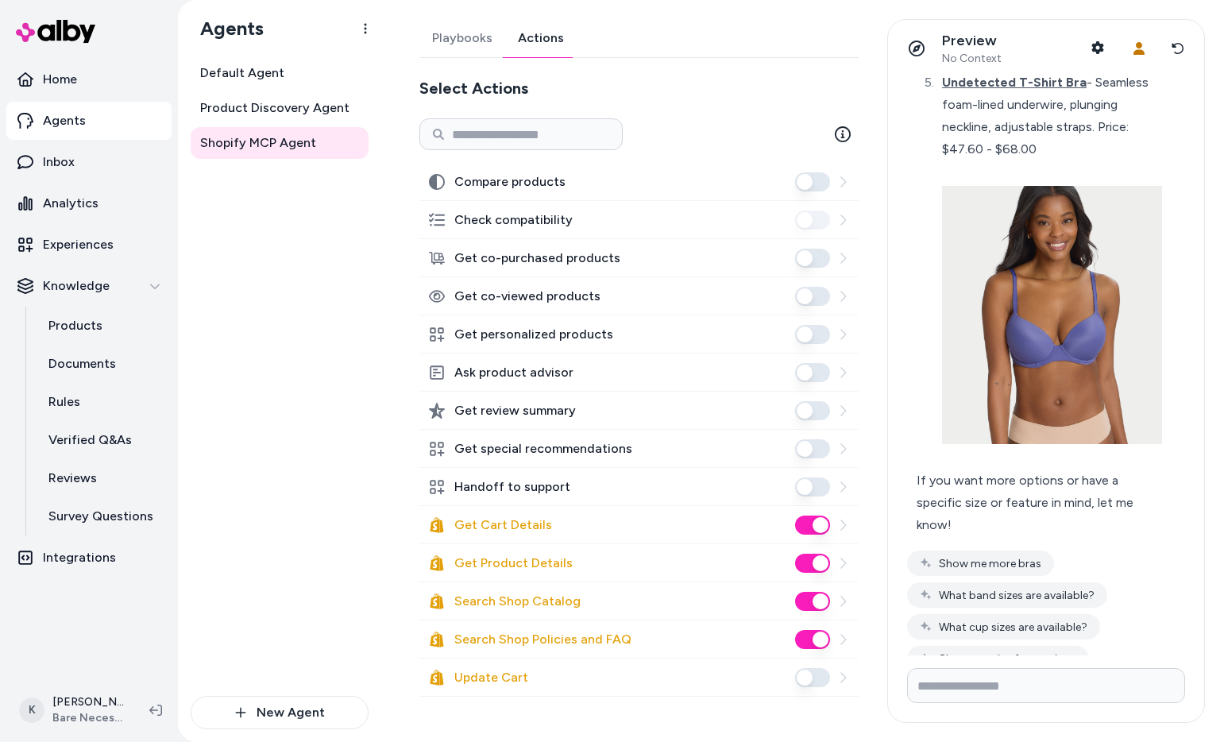
scroll to position [3484, 0]
click at [805, 597] on button "Search Shop Catalog" at bounding box center [812, 601] width 35 height 19
click at [819, 376] on button "Ask product advisor" at bounding box center [812, 372] width 35 height 19
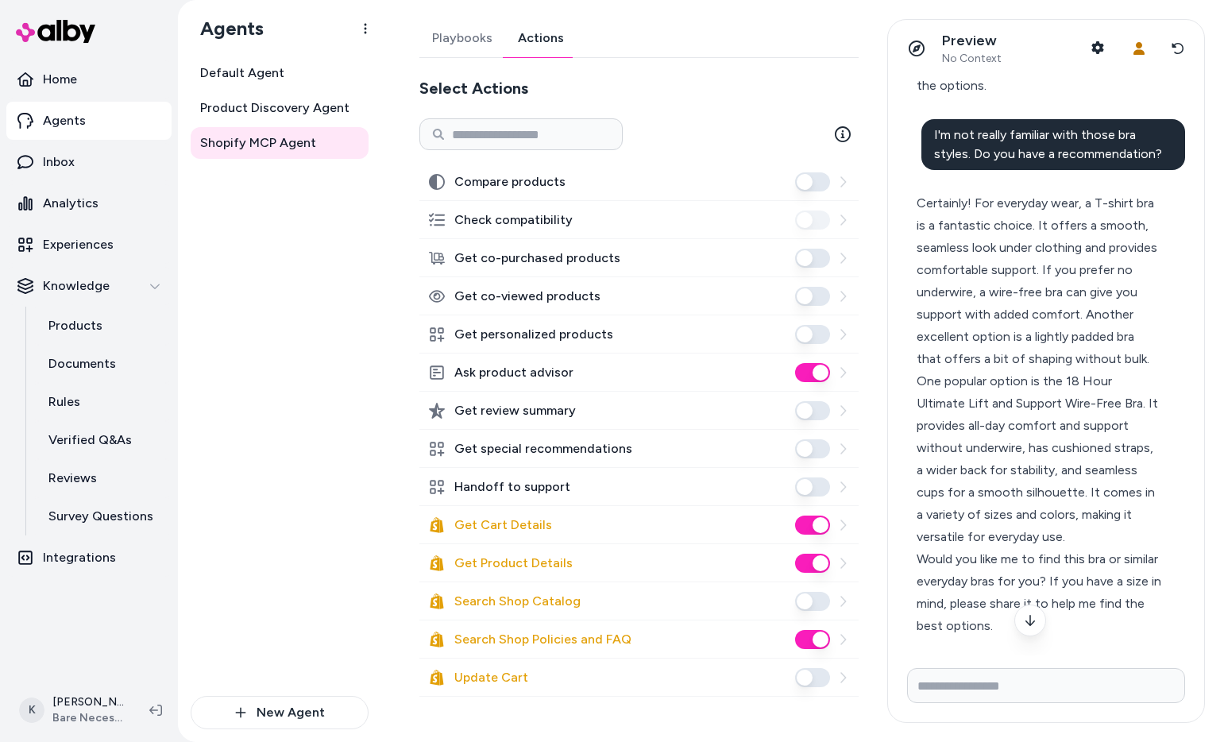
scroll to position [486, 0]
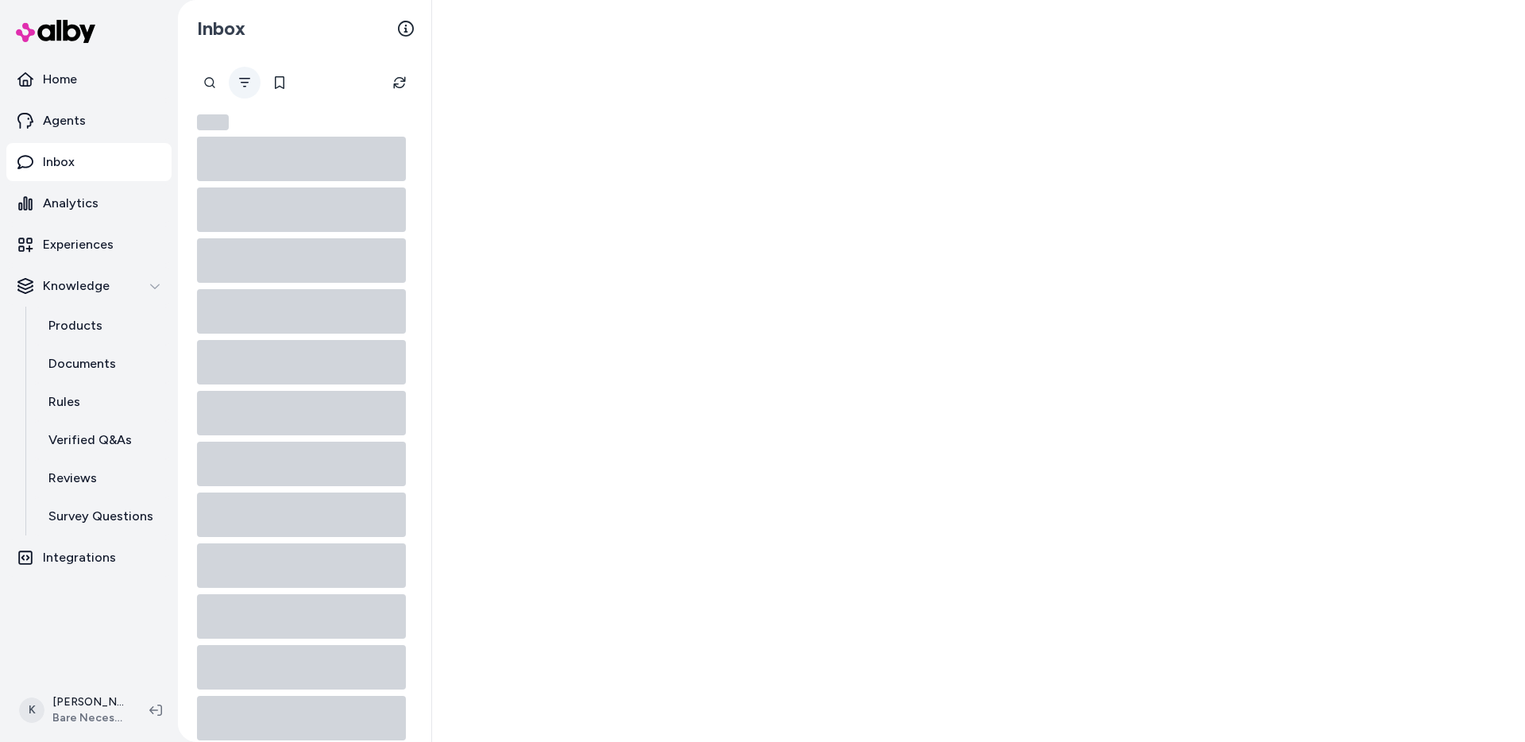
click at [241, 91] on button "Filter" at bounding box center [245, 83] width 32 height 32
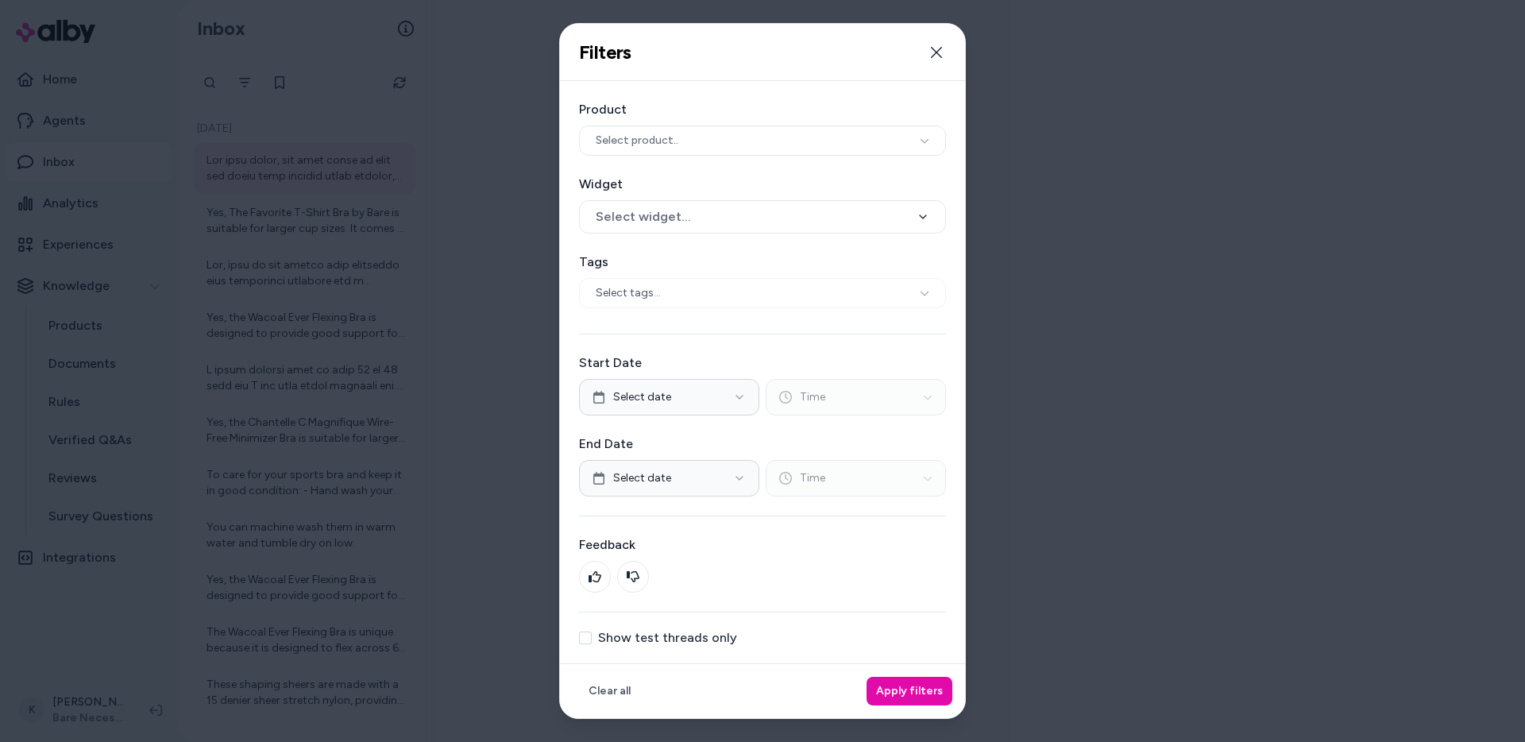
click at [660, 634] on label "Show test threads only" at bounding box center [667, 637] width 139 height 13
click at [592, 634] on button "Show test threads only" at bounding box center [585, 637] width 13 height 13
click at [889, 689] on button "Apply filters" at bounding box center [909, 691] width 86 height 29
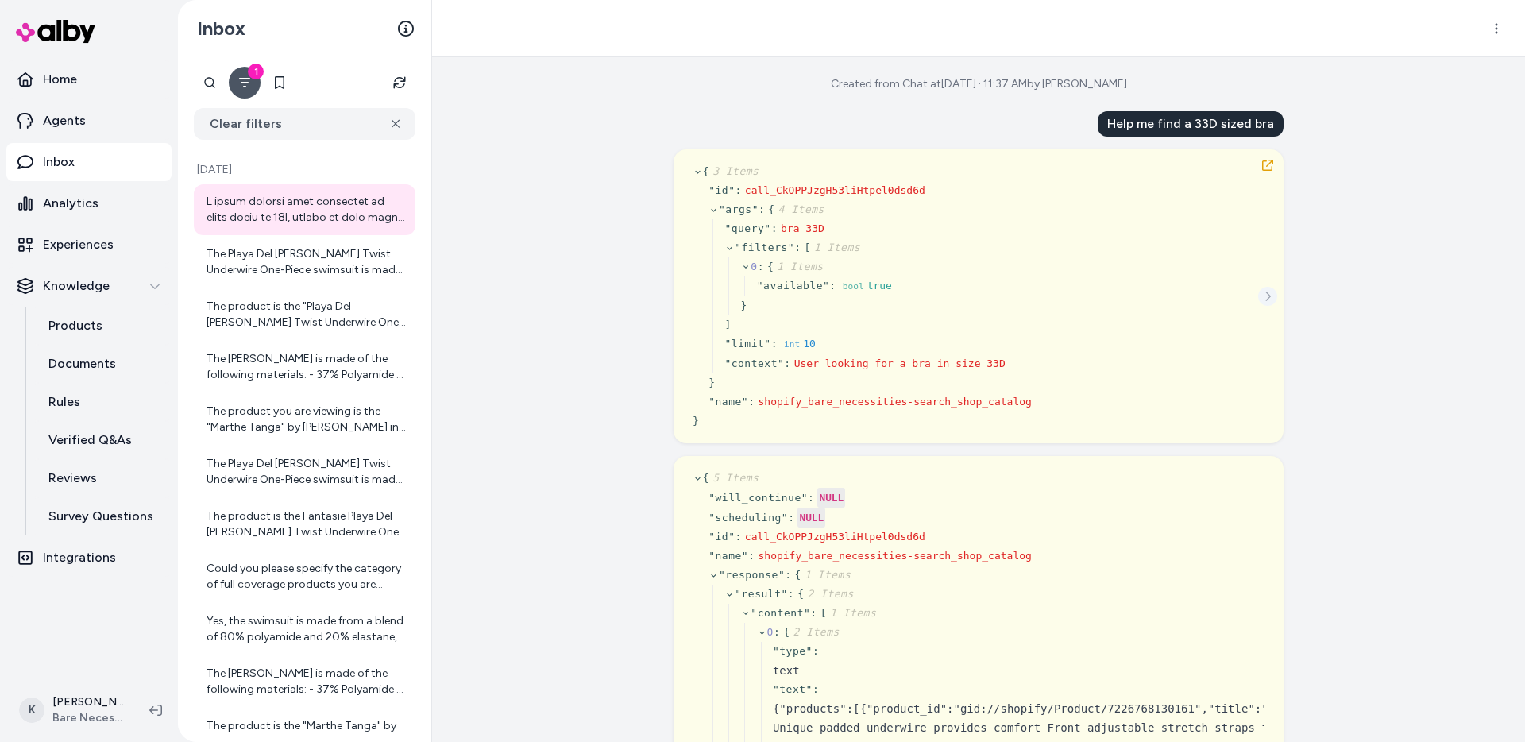
click at [1272, 291] on icon "See more" at bounding box center [1267, 296] width 11 height 11
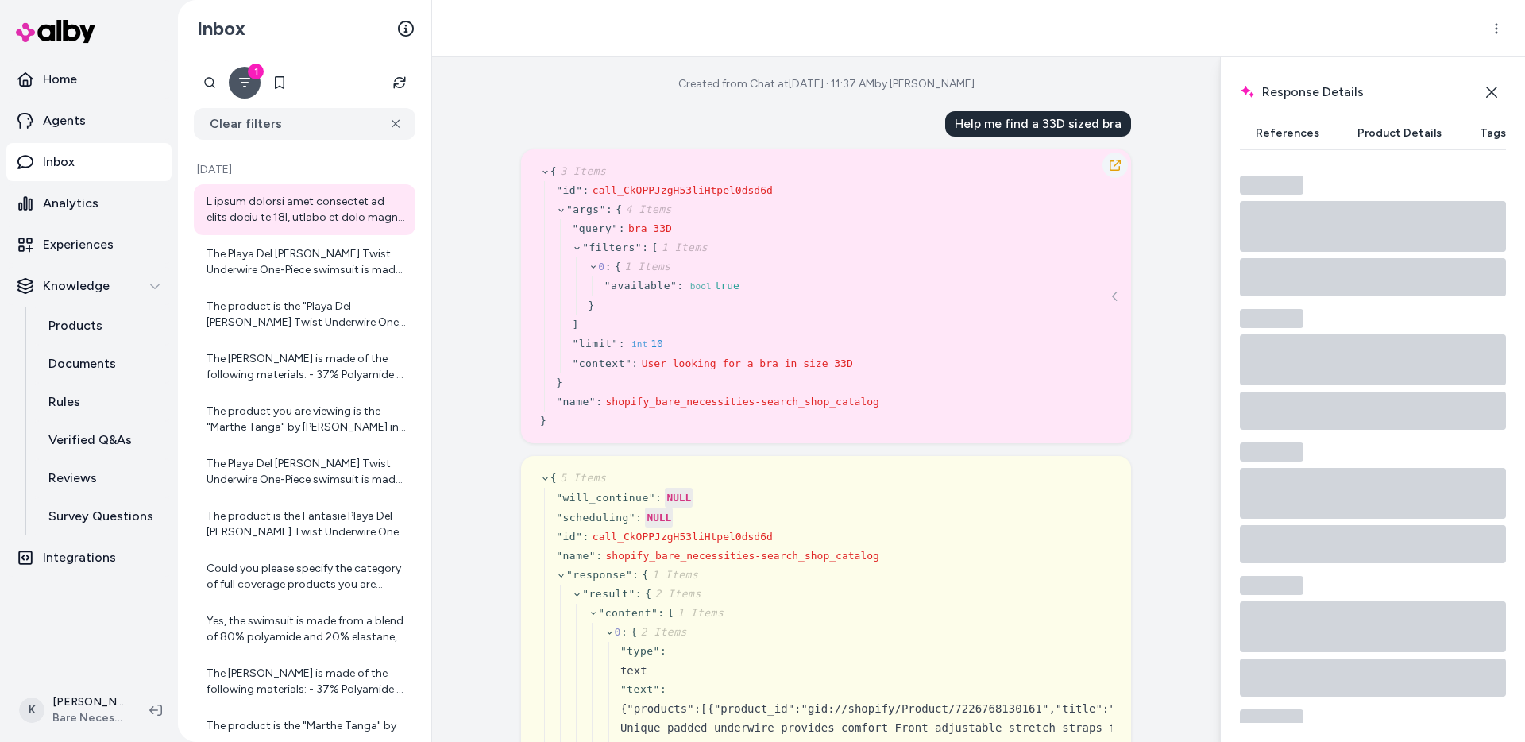
click at [1115, 166] on icon "button" at bounding box center [1114, 165] width 13 height 13
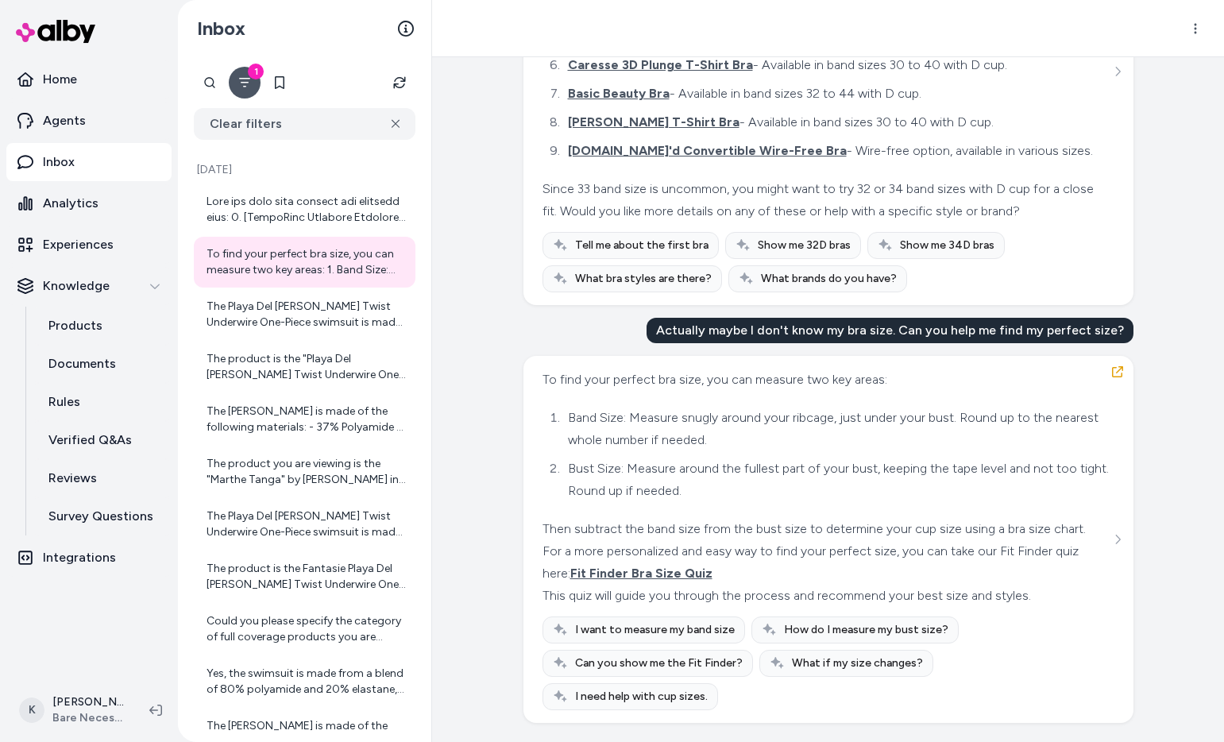
scroll to position [3179, 0]
click at [307, 179] on div "[DATE] To find your perfect bra size, you can measure two key areas: 1. Band Si…" at bounding box center [304, 562] width 234 height 832
click at [307, 201] on div at bounding box center [305, 210] width 199 height 32
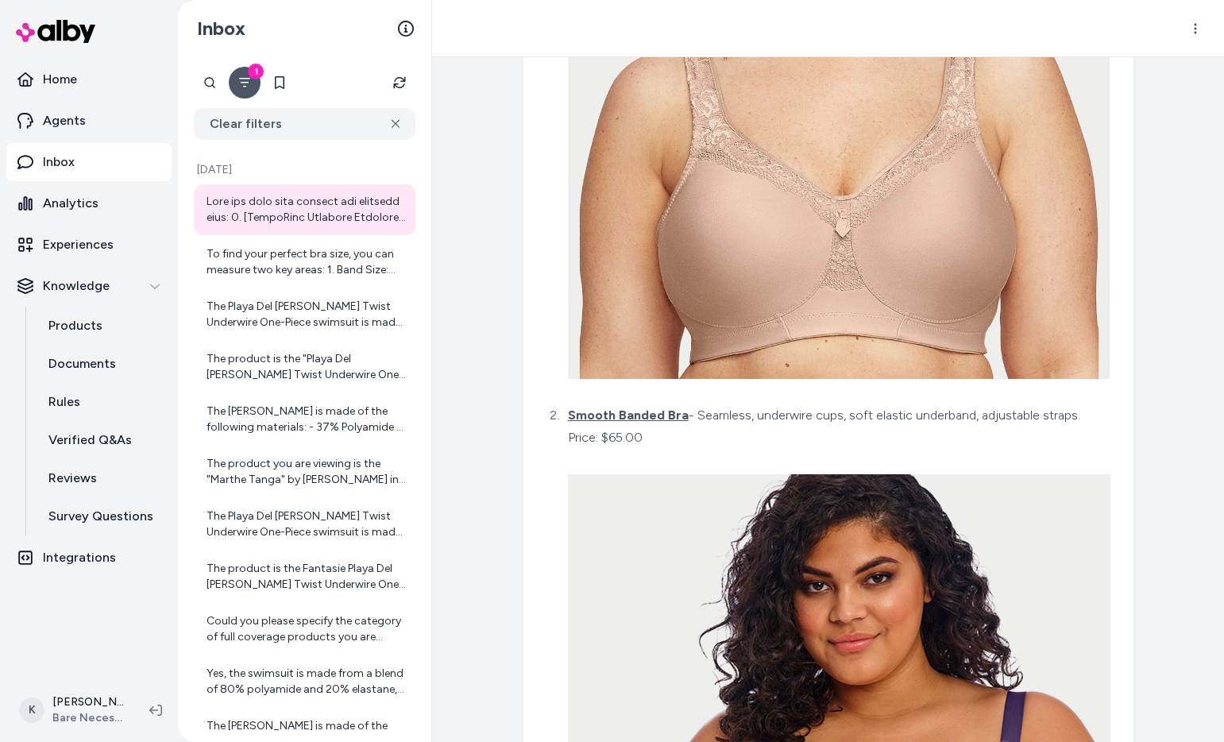
scroll to position [3696, 0]
